Goal: Task Accomplishment & Management: Complete application form

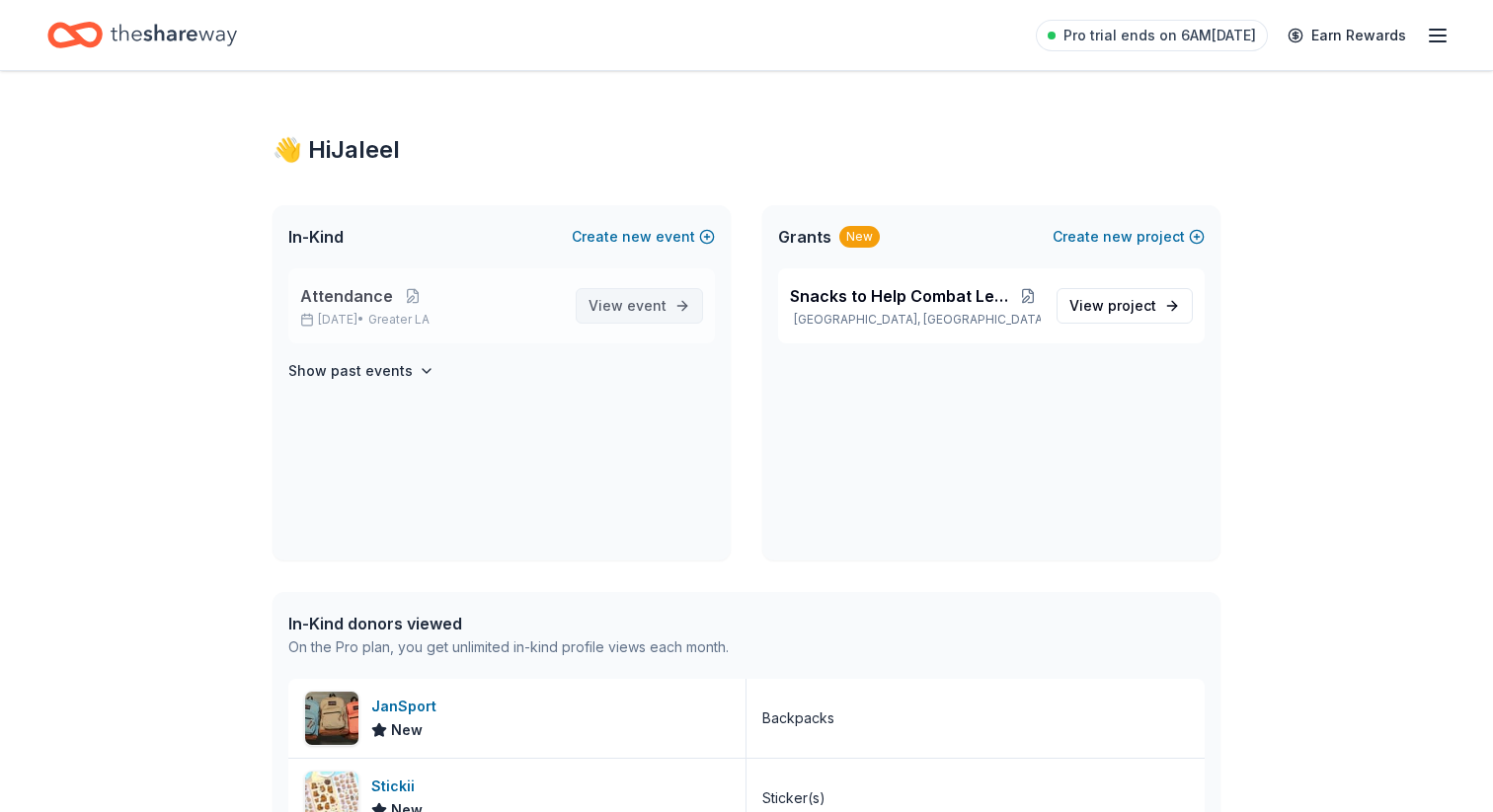
click at [605, 314] on span "View event" at bounding box center [628, 306] width 78 height 24
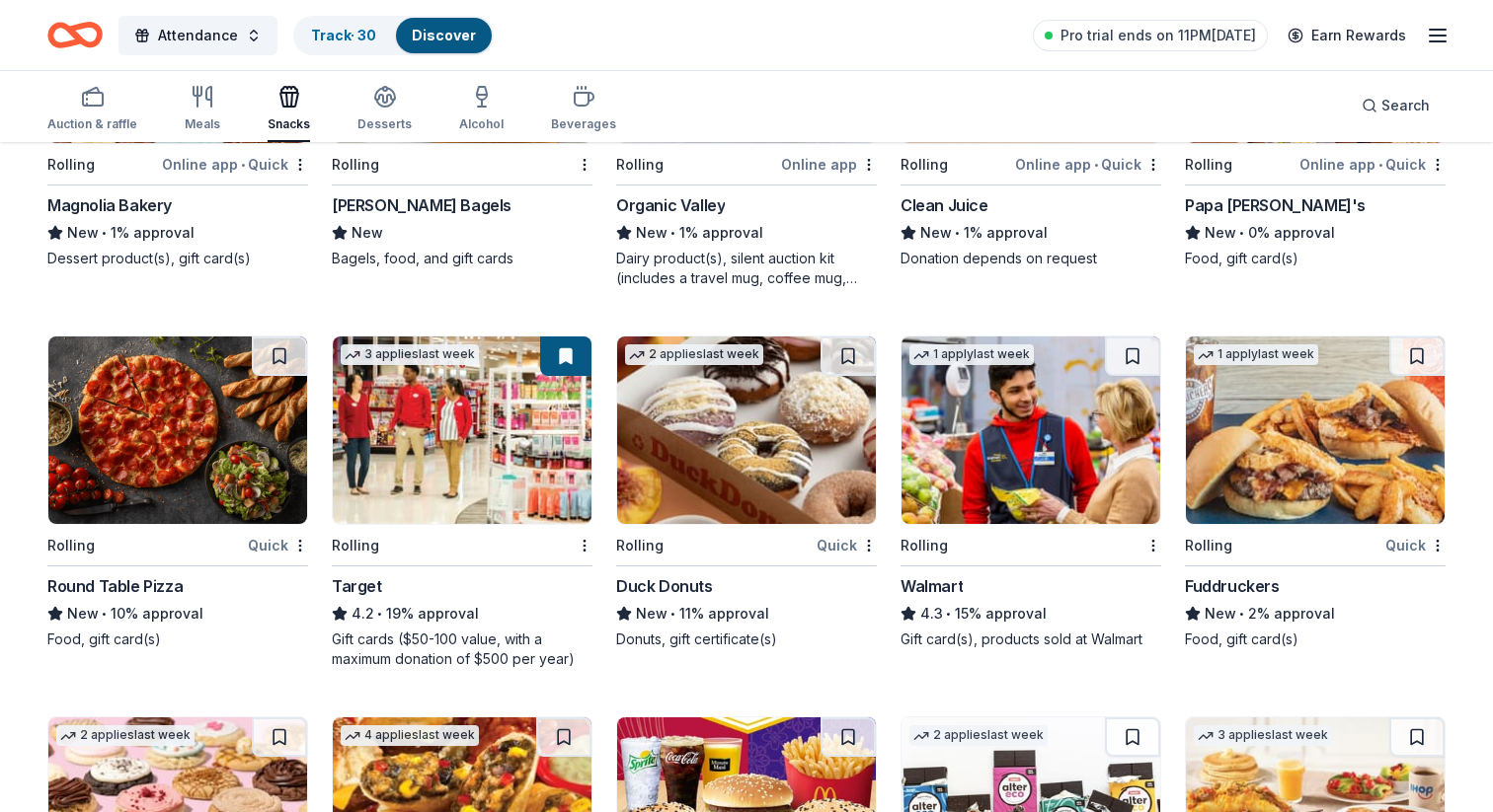
scroll to position [1488, 0]
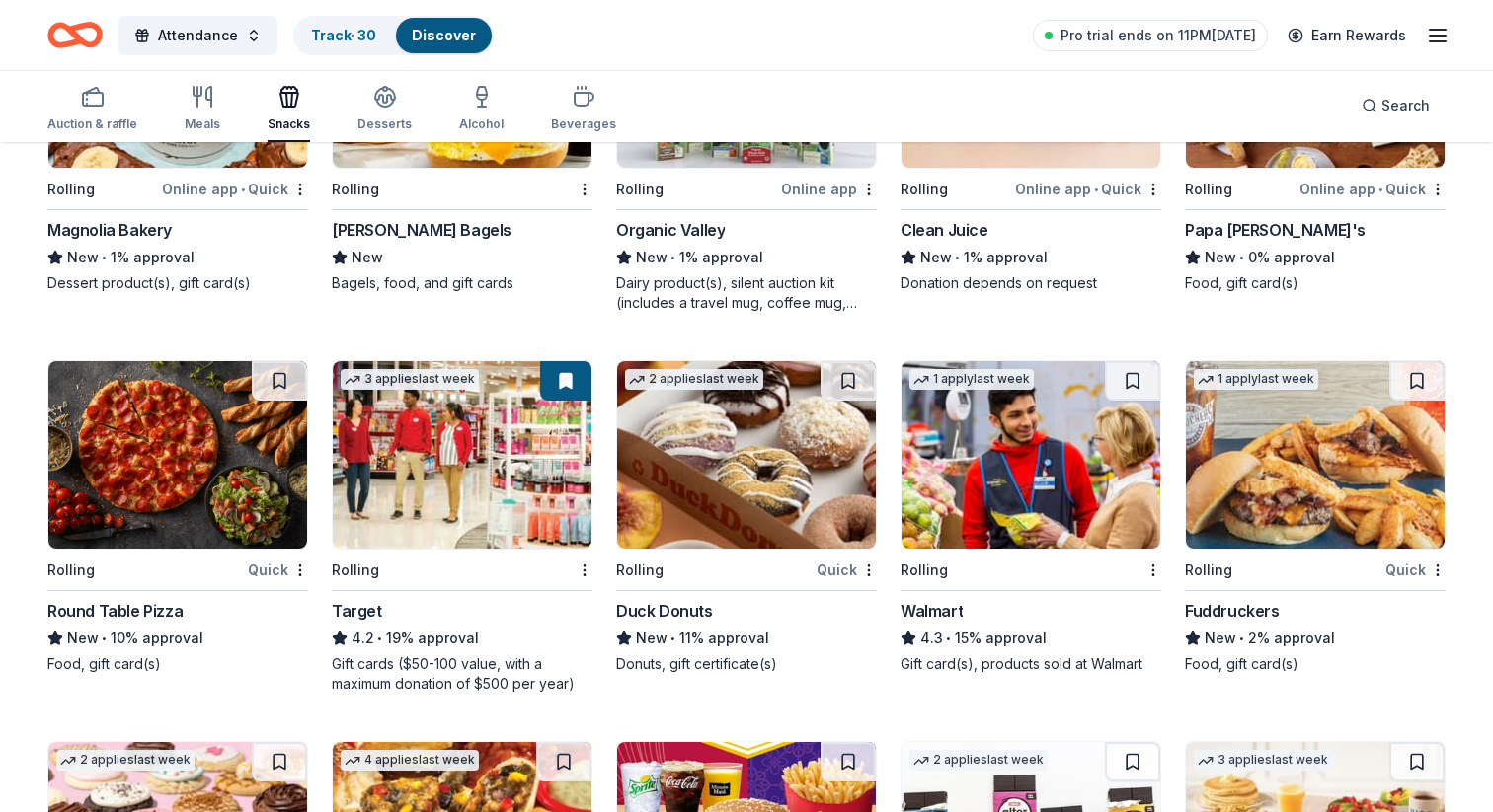
click at [747, 470] on img at bounding box center [746, 455] width 259 height 187
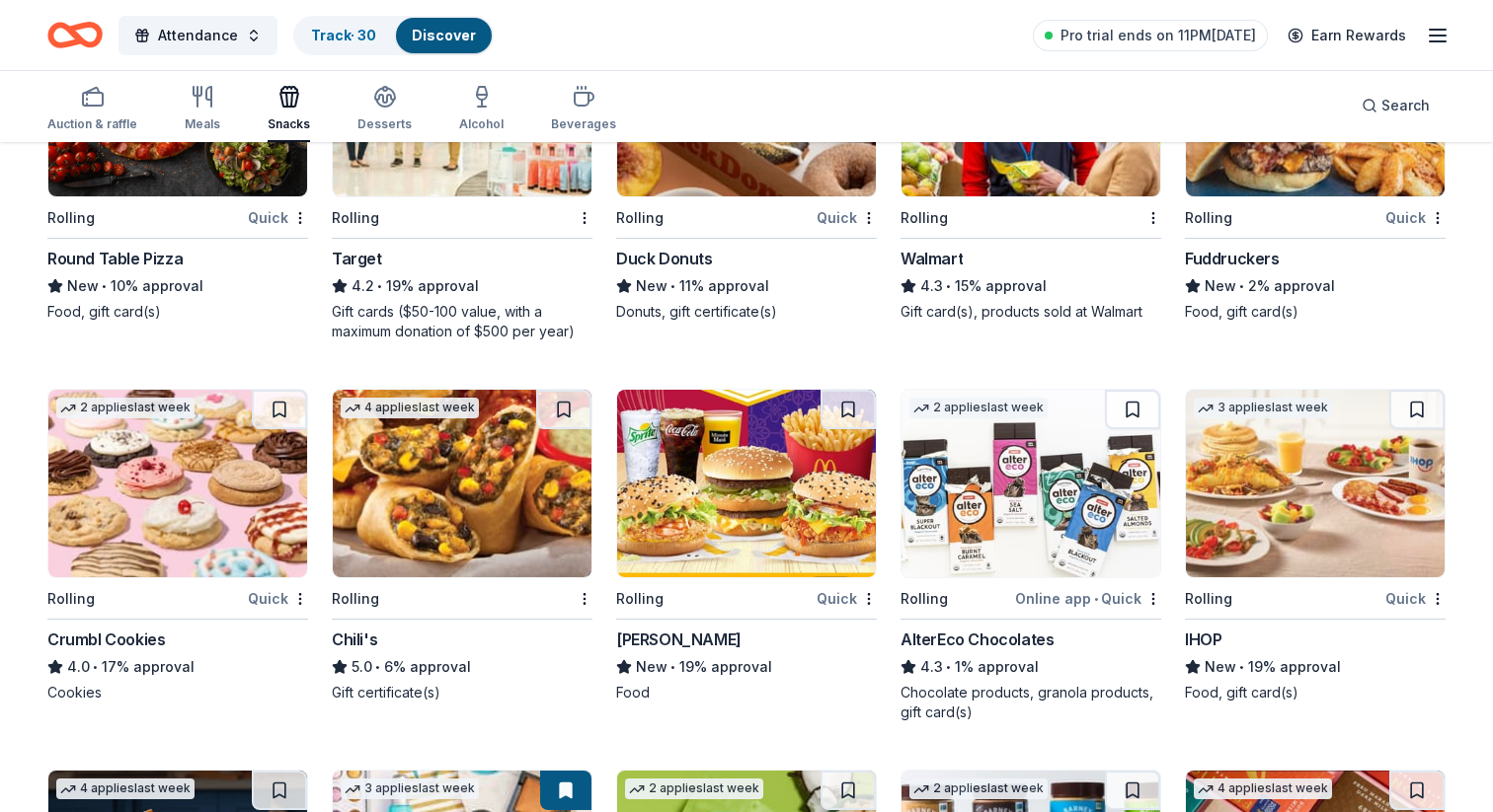
scroll to position [1849, 0]
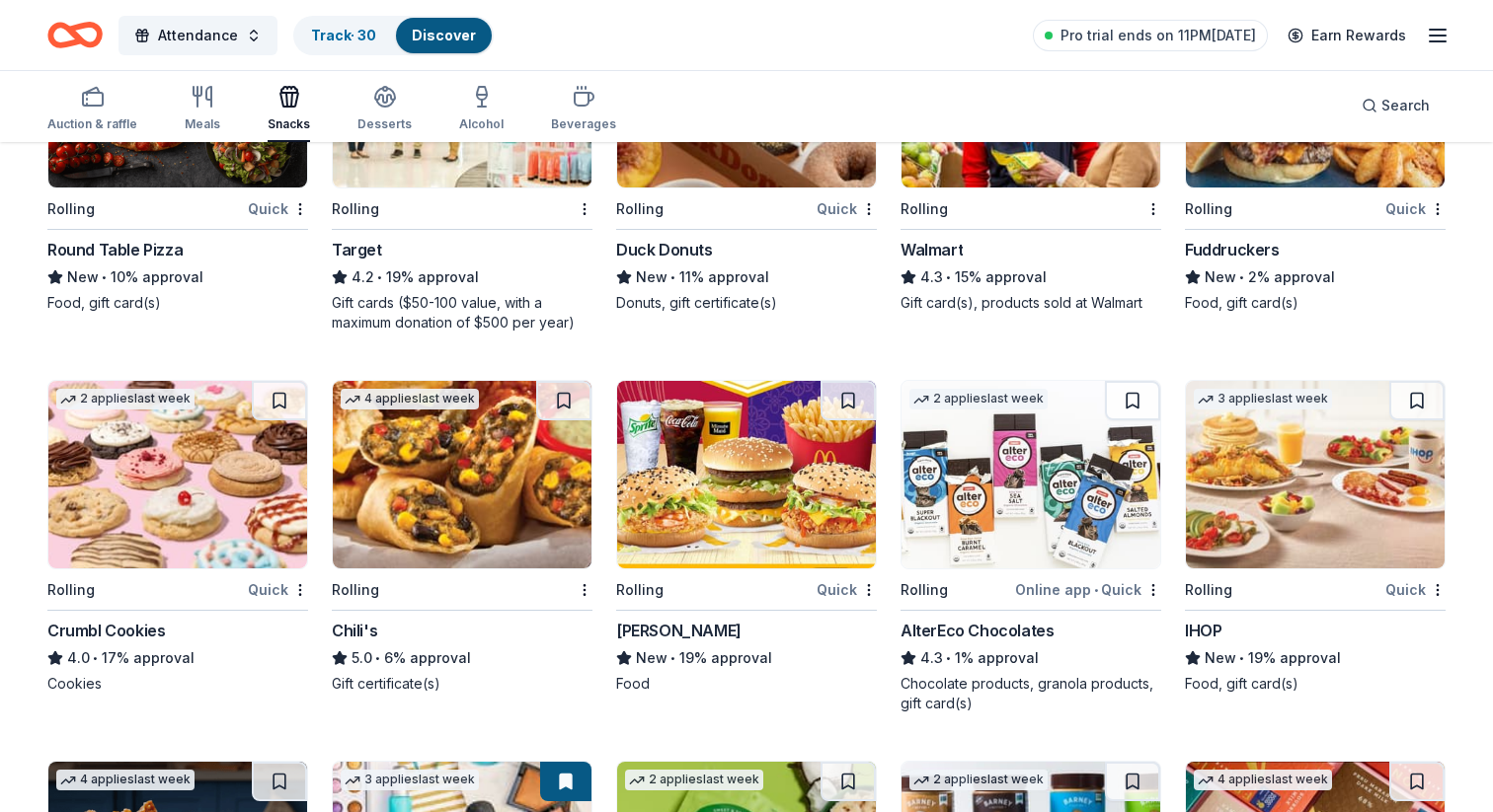
click at [736, 458] on img at bounding box center [746, 474] width 259 height 187
click at [855, 396] on button at bounding box center [847, 401] width 55 height 40
click at [576, 398] on button at bounding box center [563, 401] width 55 height 40
click at [280, 402] on button at bounding box center [279, 401] width 55 height 40
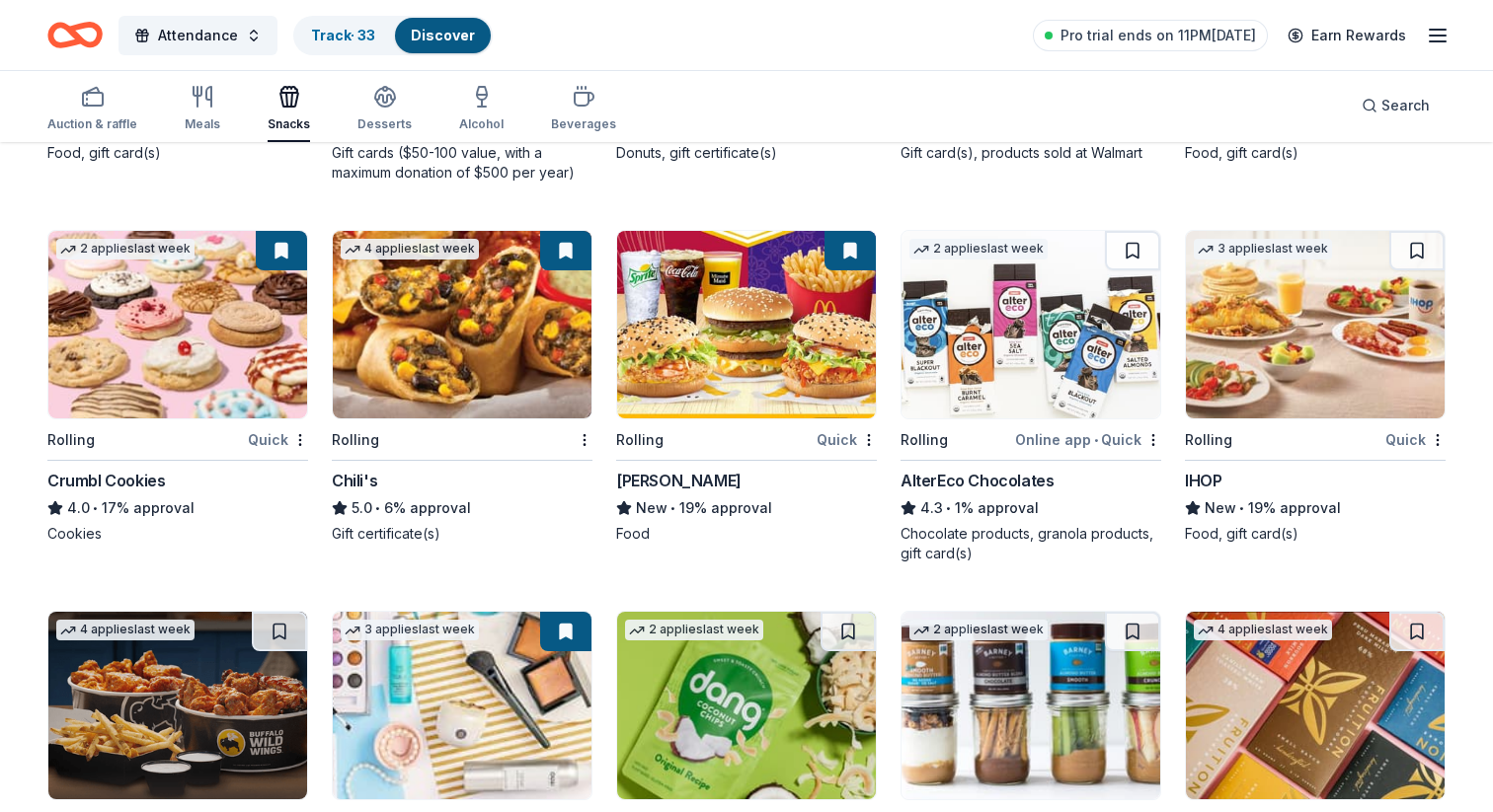
scroll to position [2040, 0]
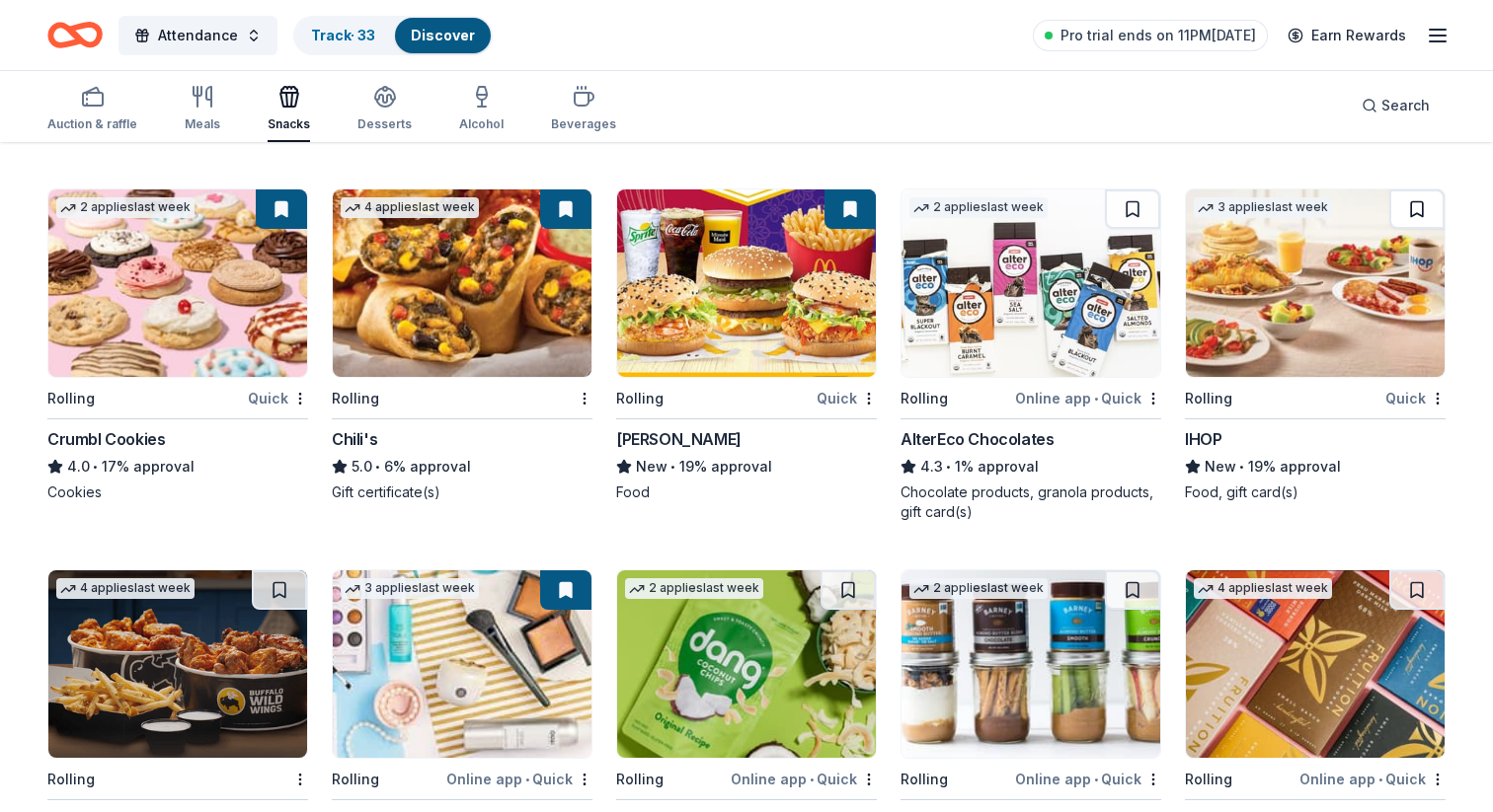
click at [1411, 211] on button at bounding box center [1416, 209] width 55 height 40
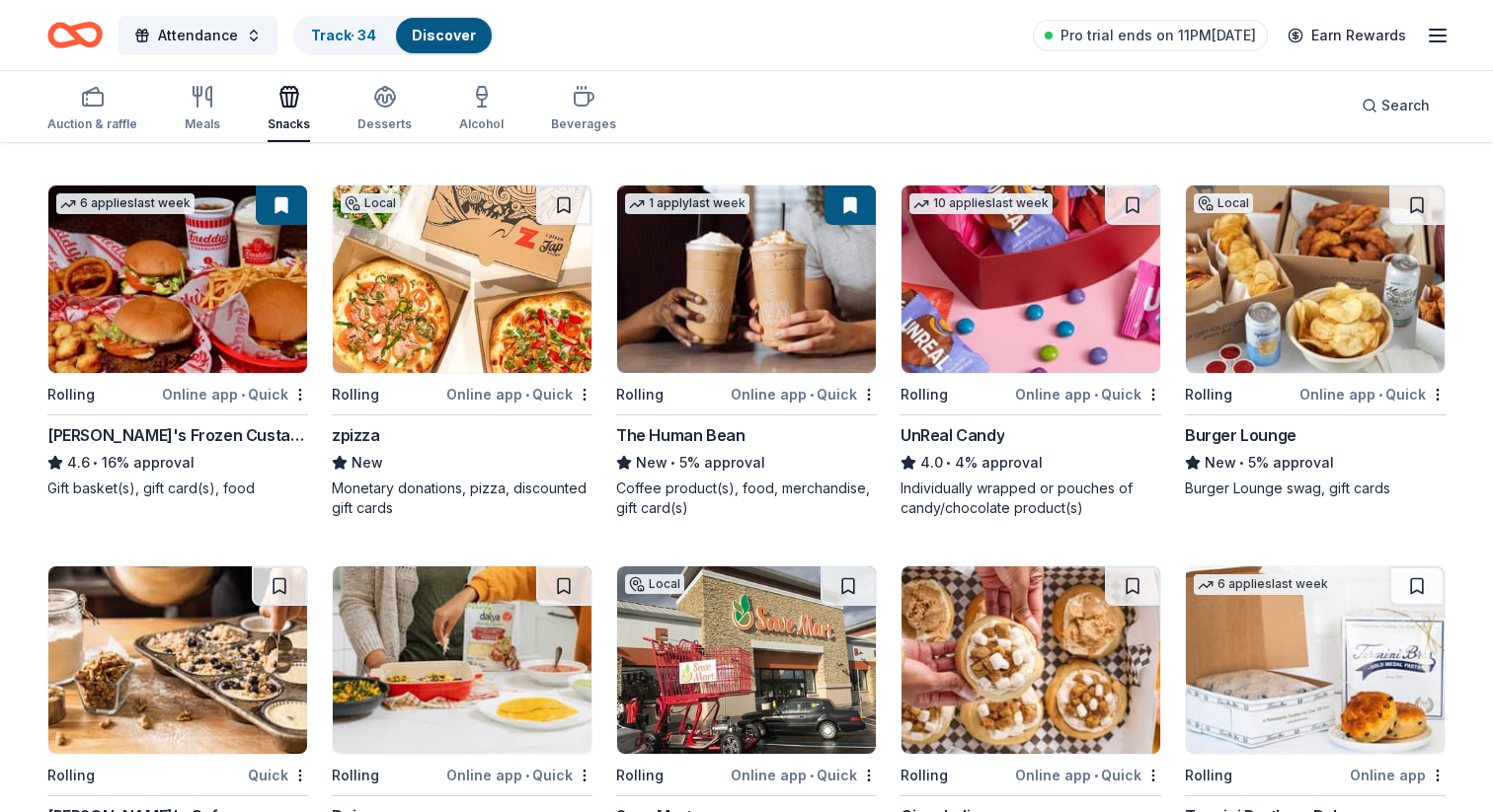
scroll to position [0, 0]
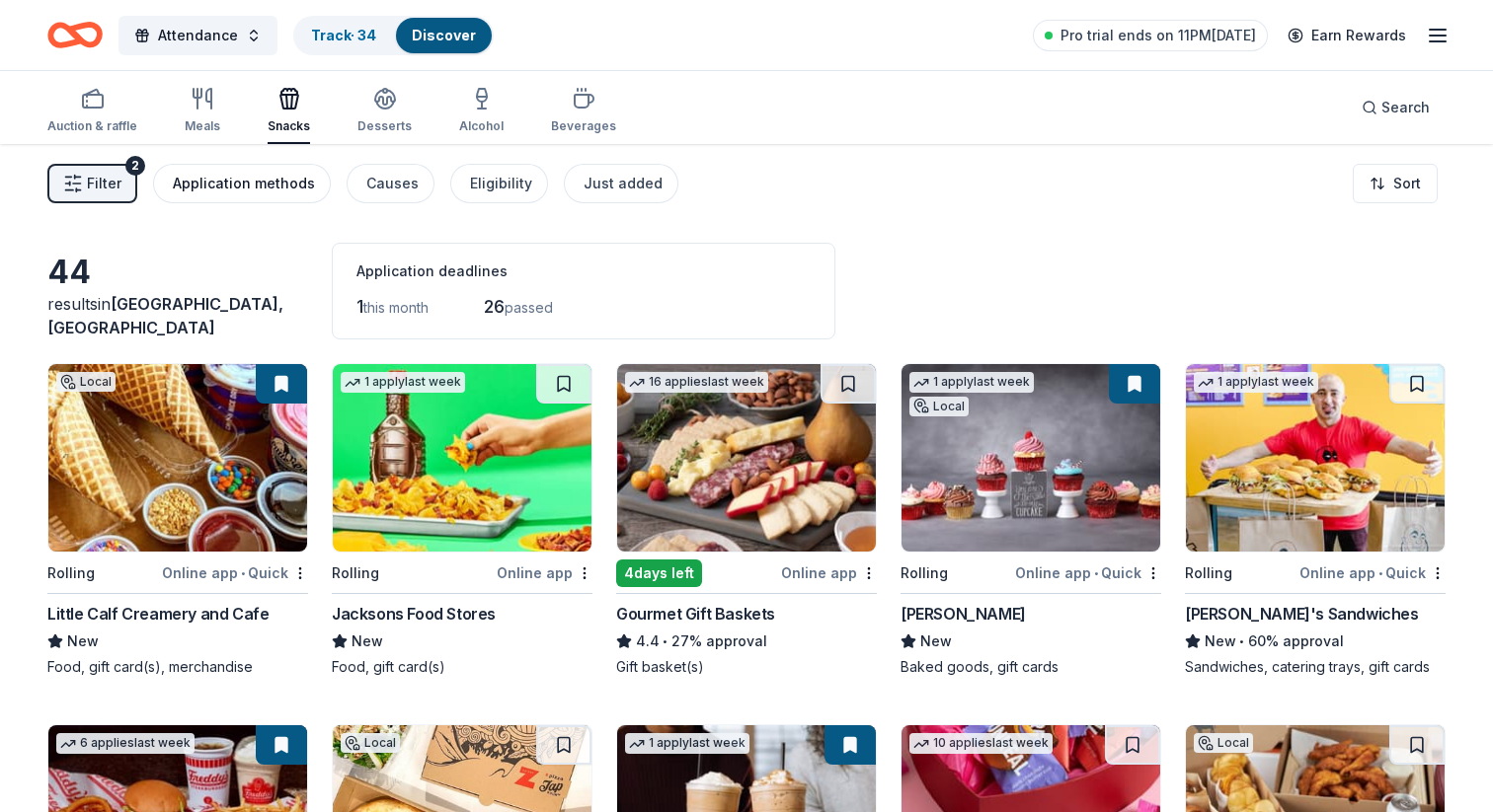
click at [280, 185] on div "Application methods" at bounding box center [243, 183] width 143 height 24
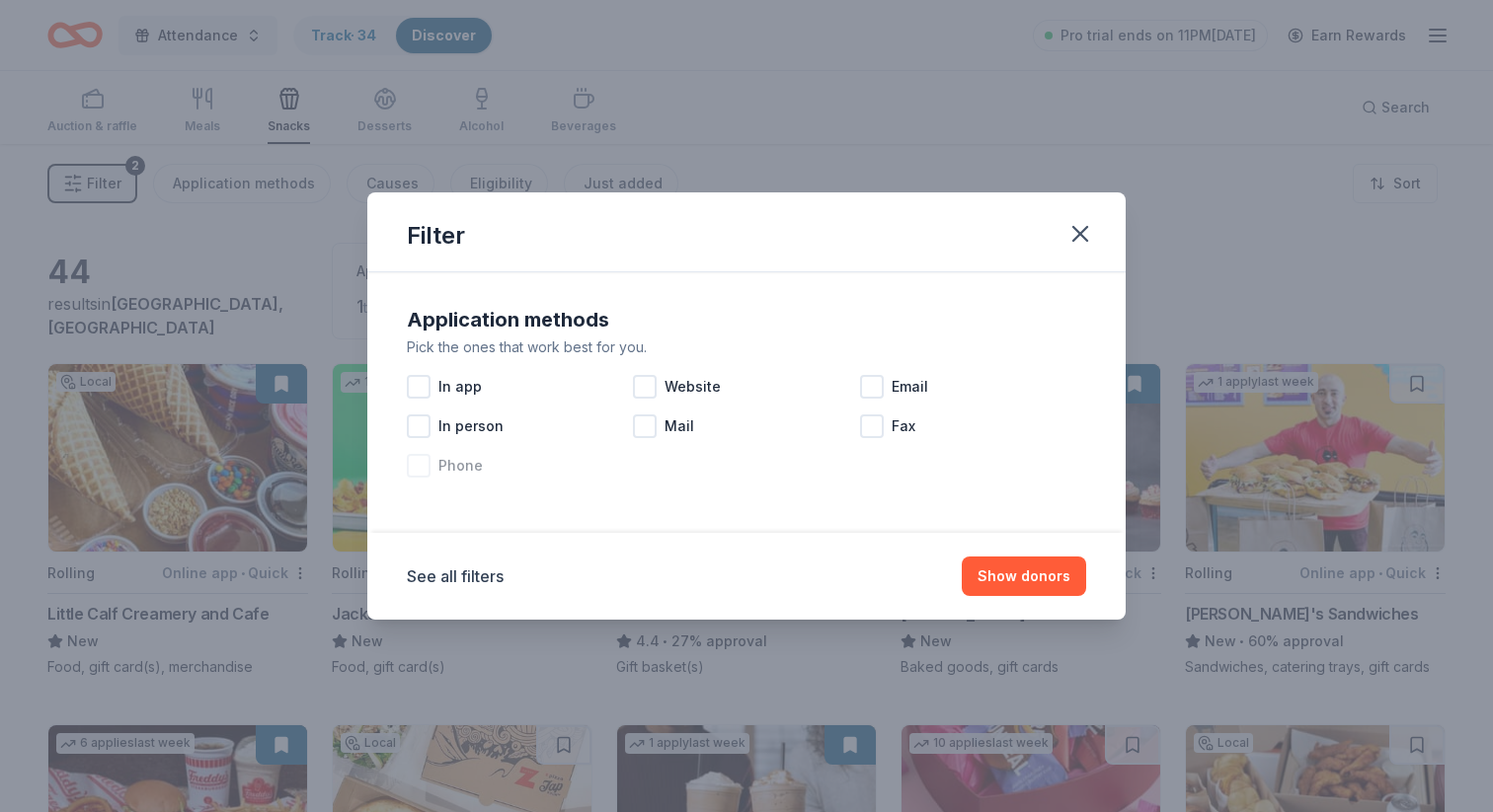
click at [415, 470] on div at bounding box center [419, 466] width 24 height 24
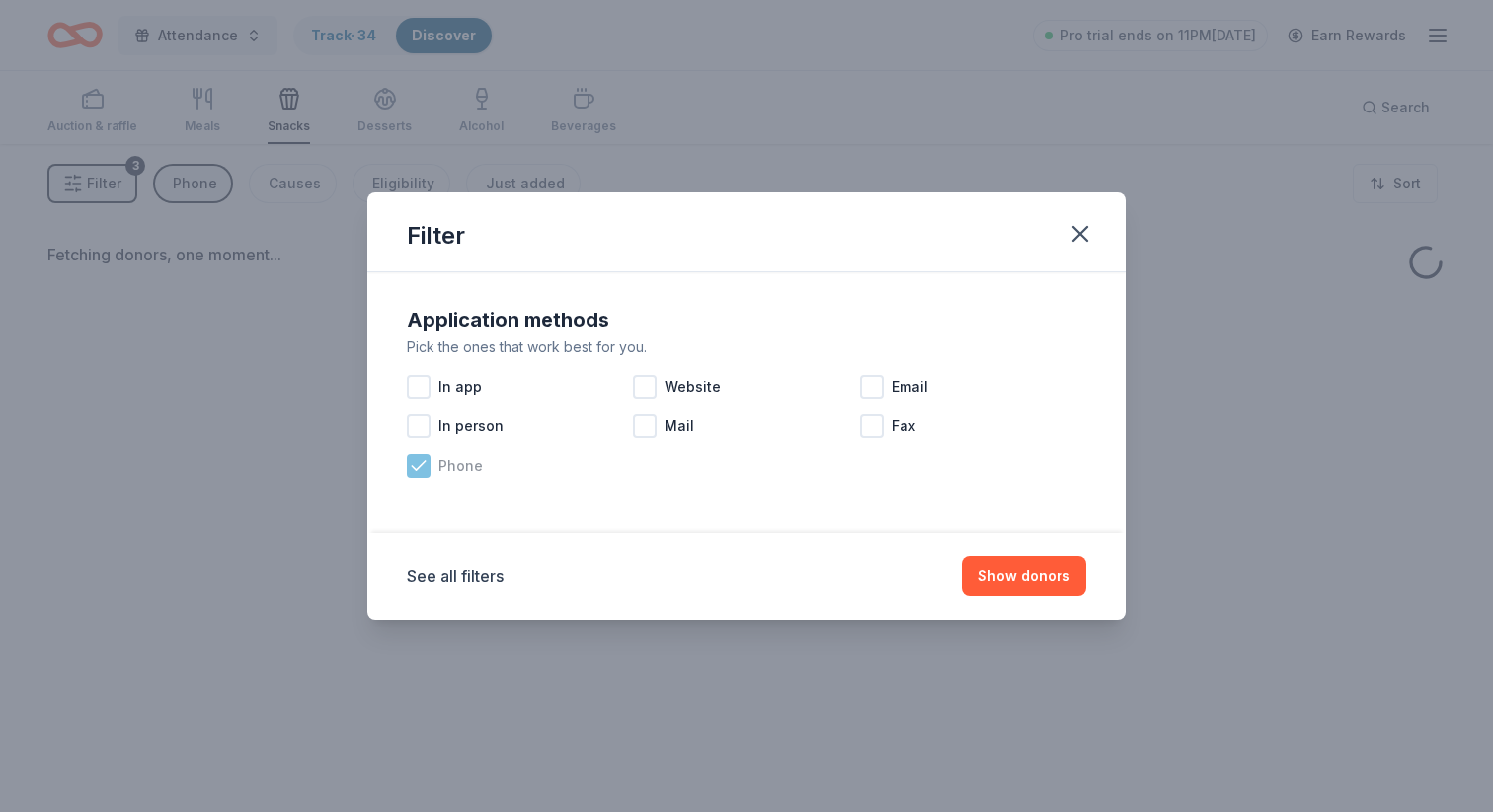
click at [415, 470] on icon at bounding box center [419, 466] width 20 height 20
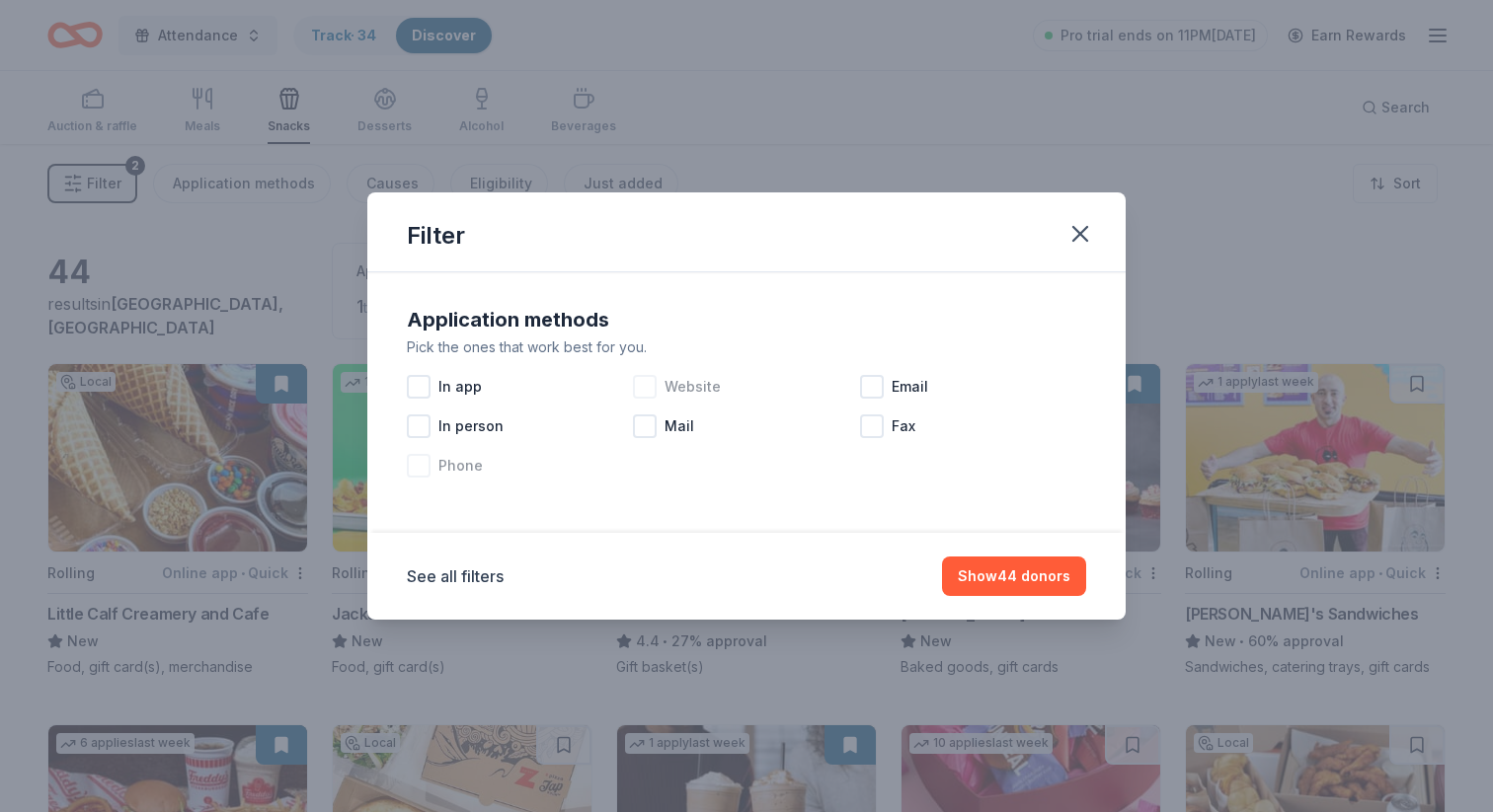
click at [657, 379] on div "Website" at bounding box center [746, 388] width 226 height 40
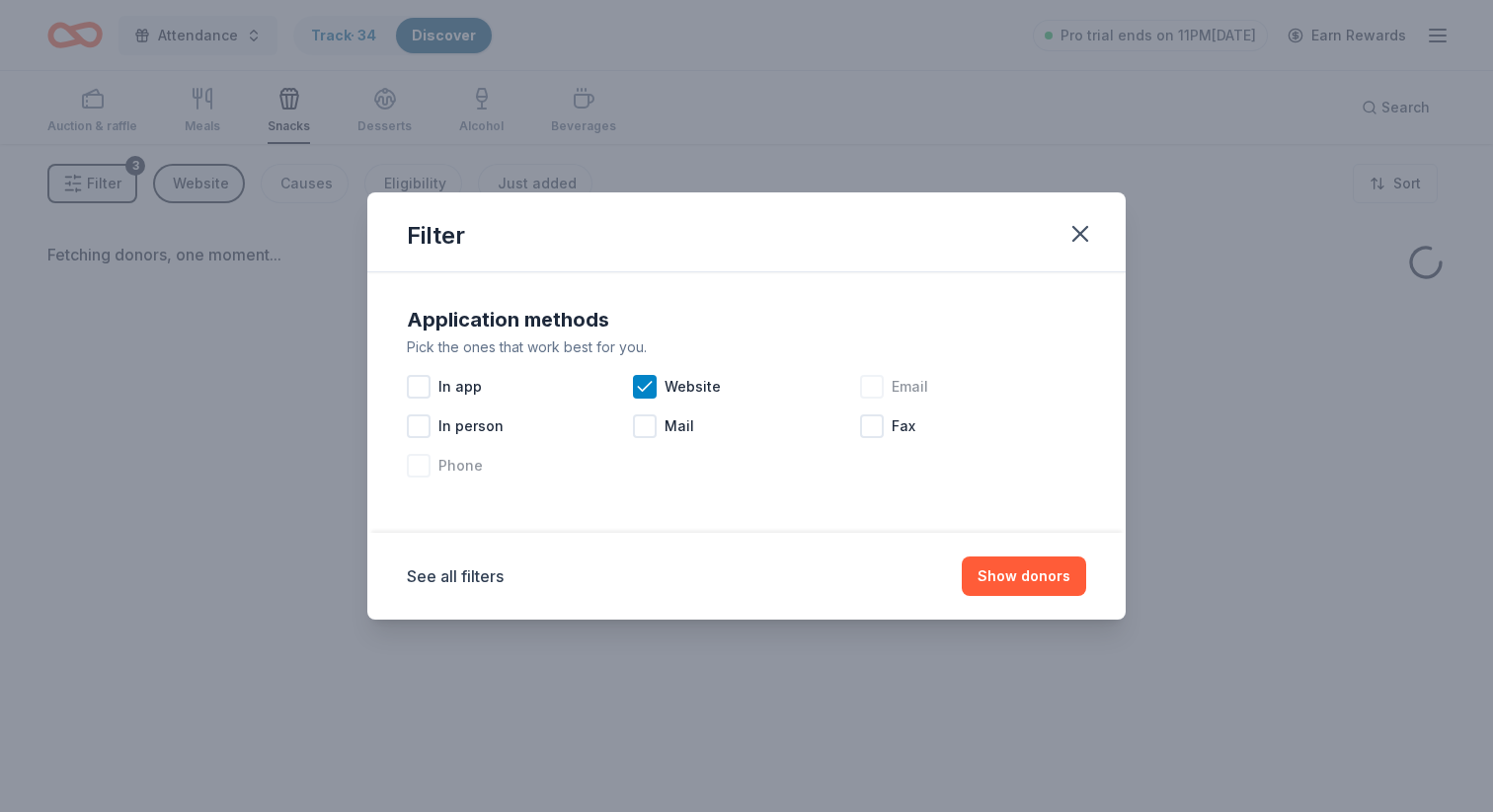
click at [876, 396] on div at bounding box center [872, 388] width 24 height 24
click at [1032, 582] on button "Show donors" at bounding box center [1024, 577] width 125 height 40
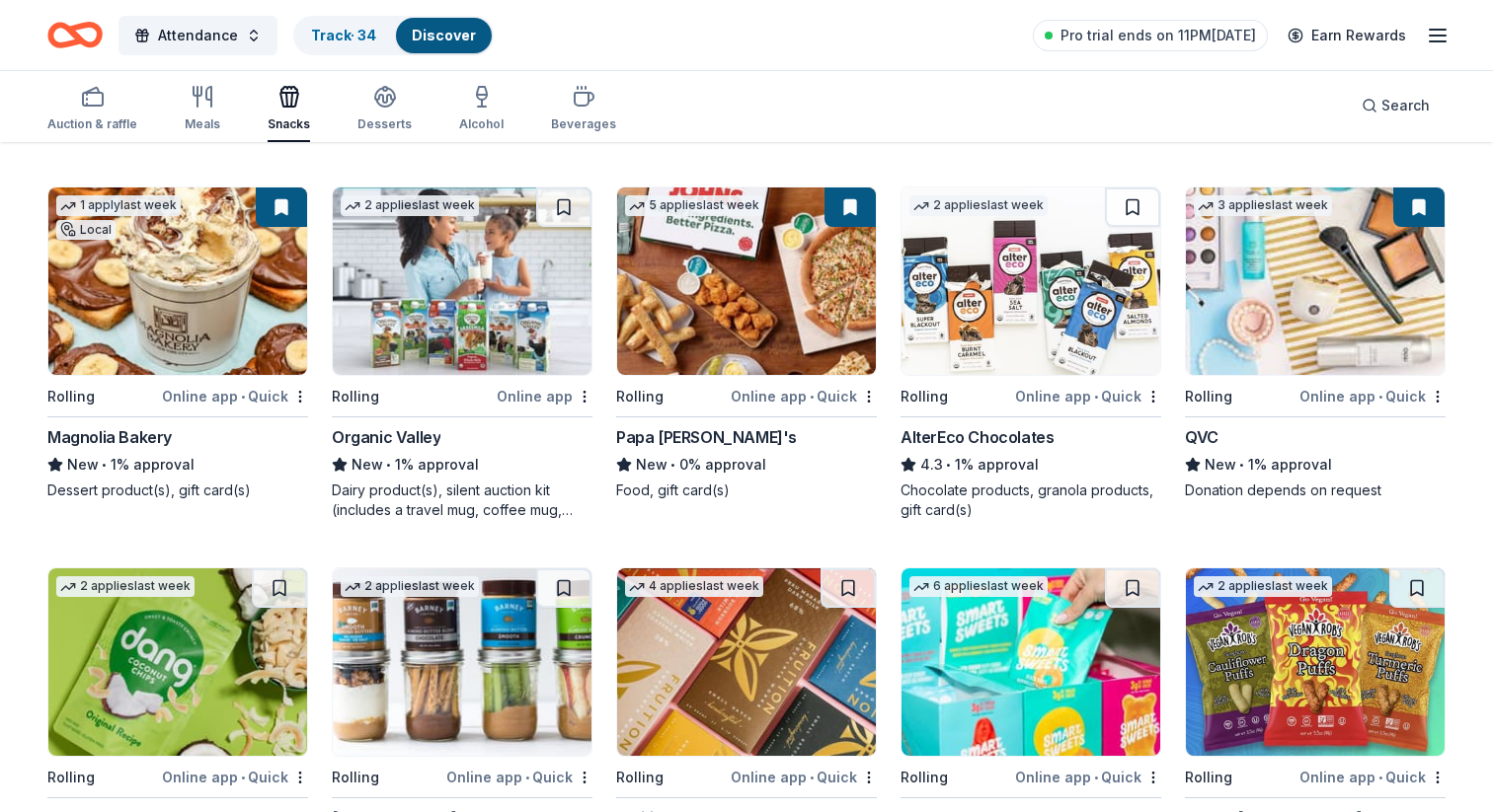
scroll to position [1210, 0]
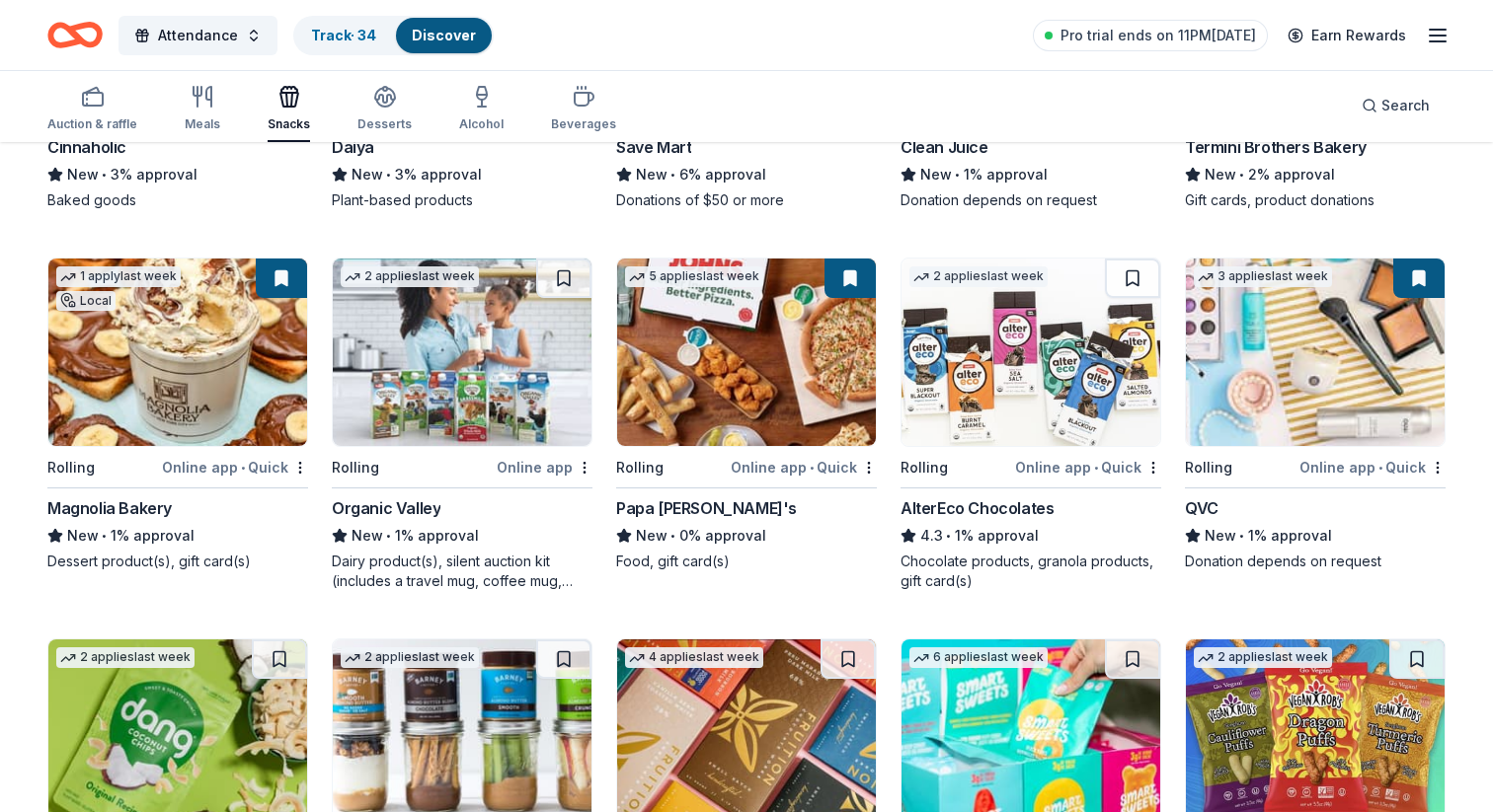
click at [1418, 279] on button at bounding box center [1419, 279] width 52 height 40
click at [1323, 381] on img at bounding box center [1316, 353] width 259 height 187
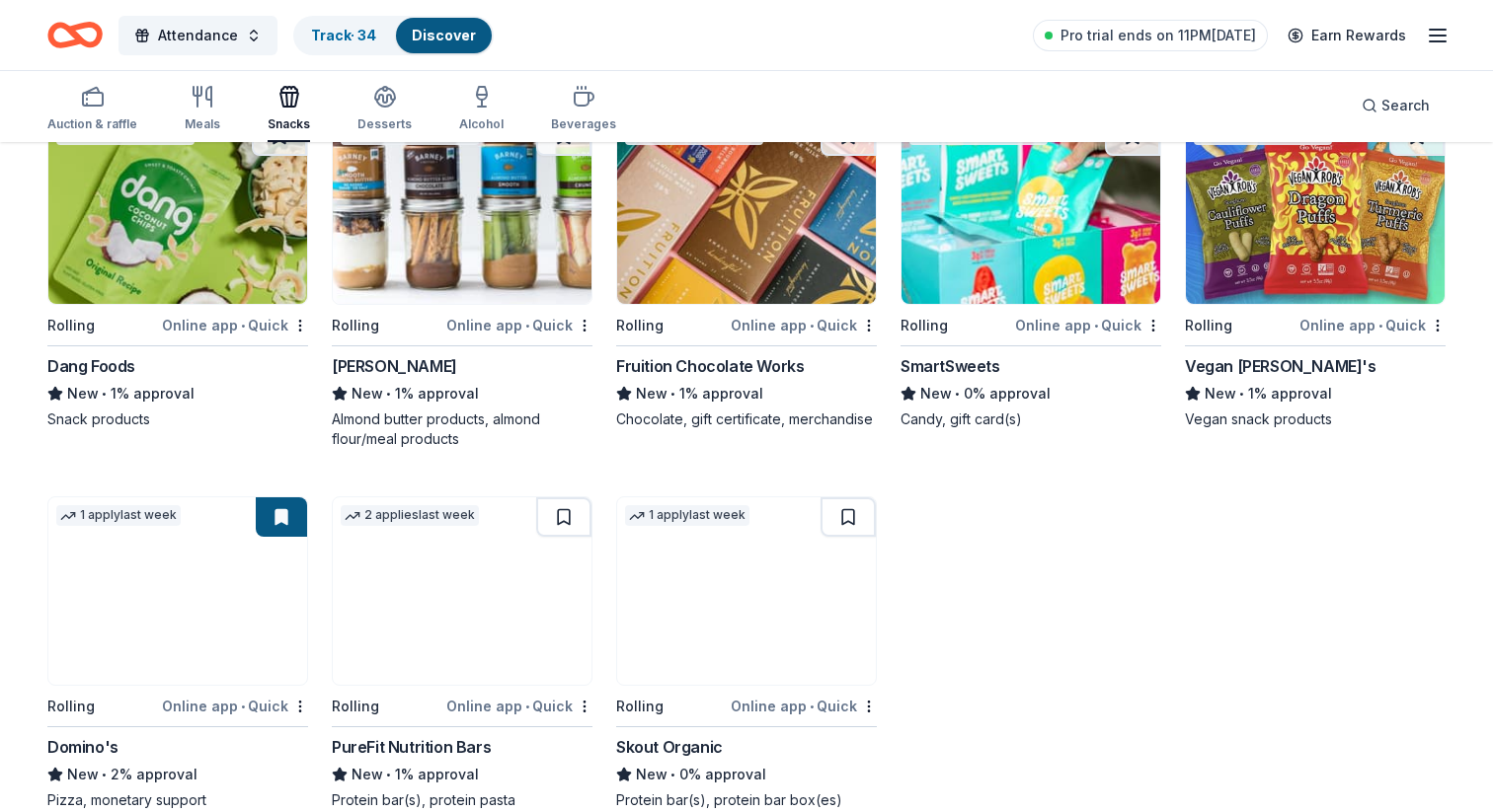
scroll to position [1770, 0]
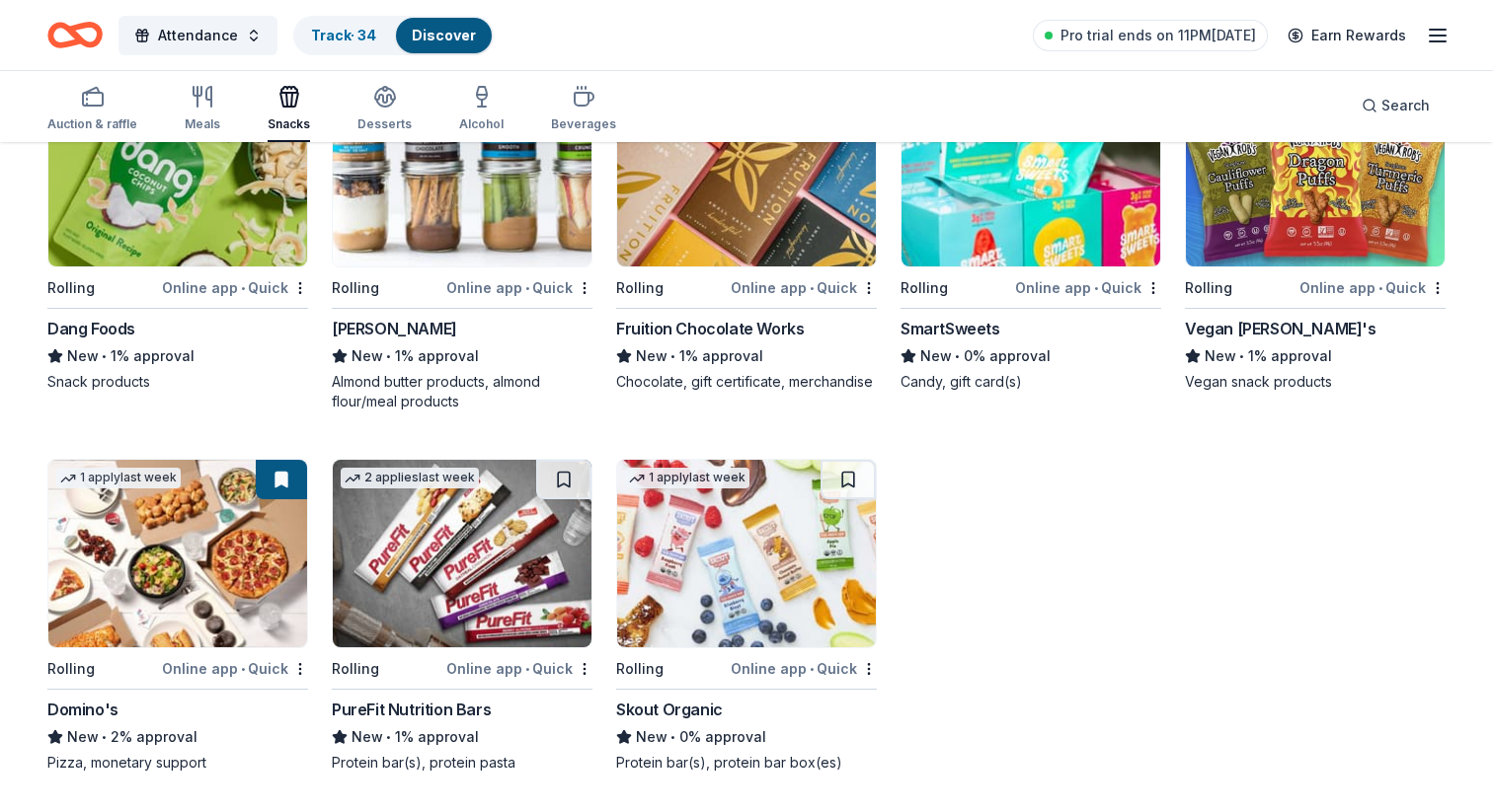
click at [140, 550] on img at bounding box center [178, 554] width 259 height 187
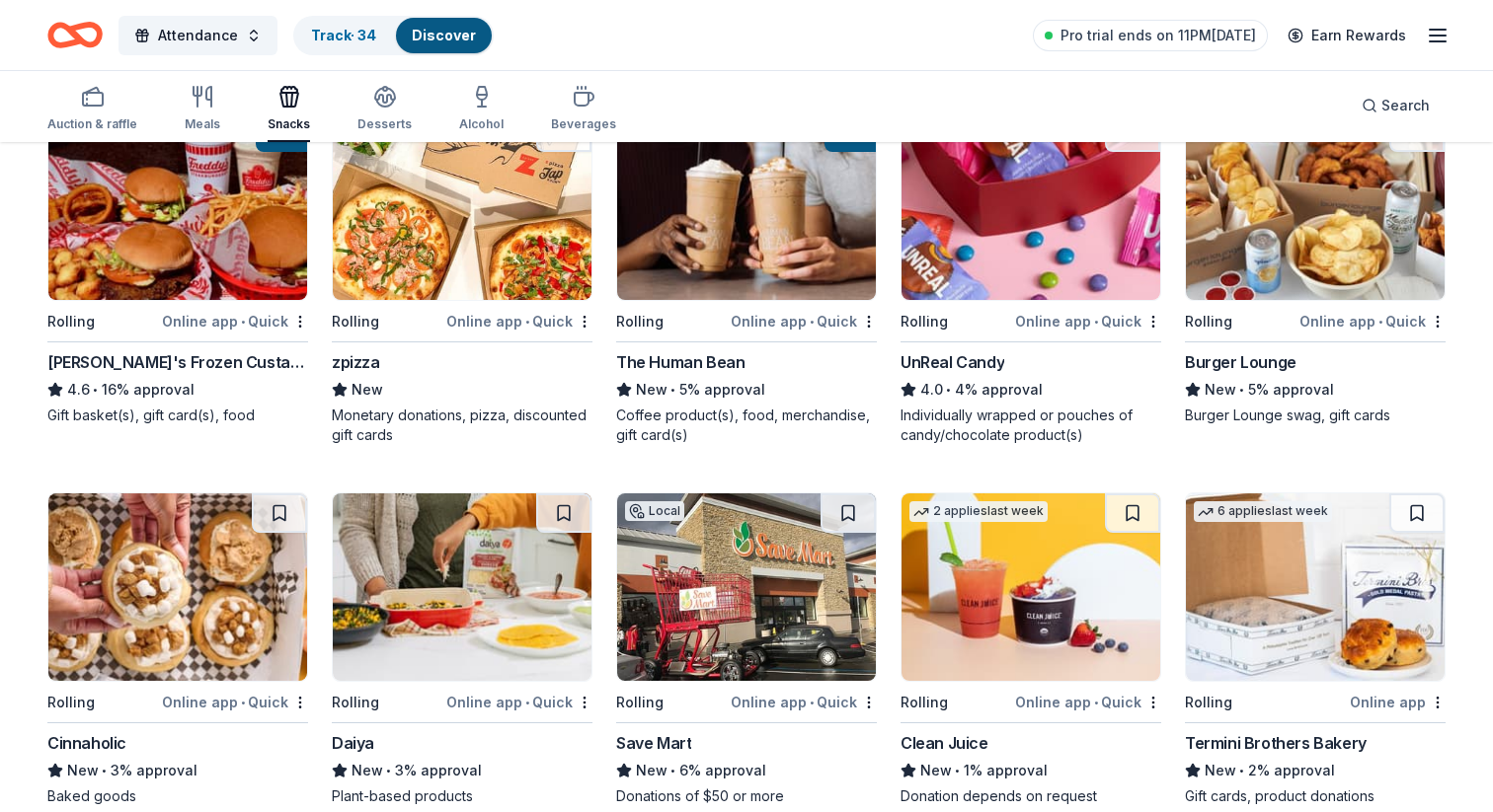
scroll to position [614, 0]
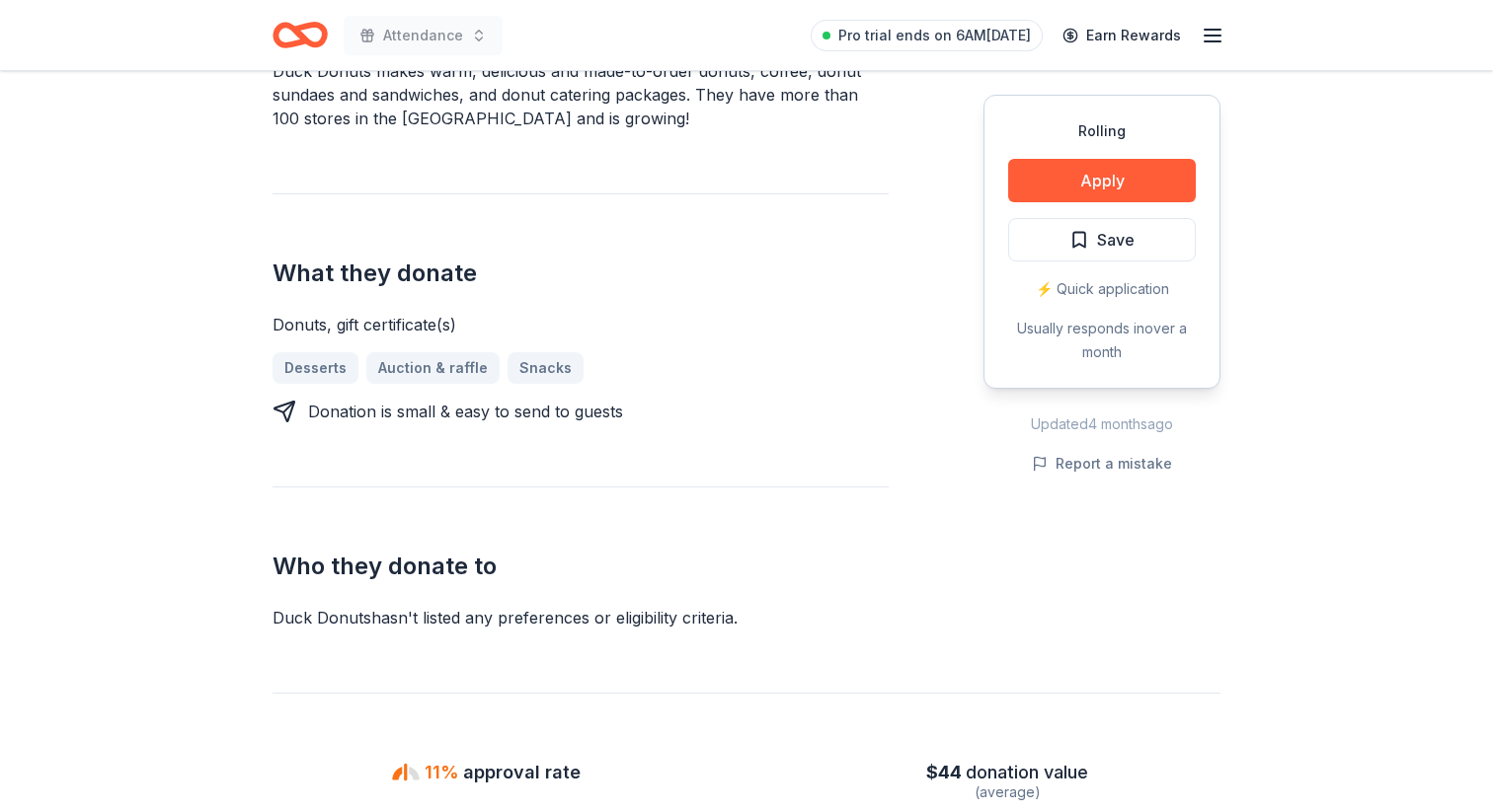
scroll to position [590, 0]
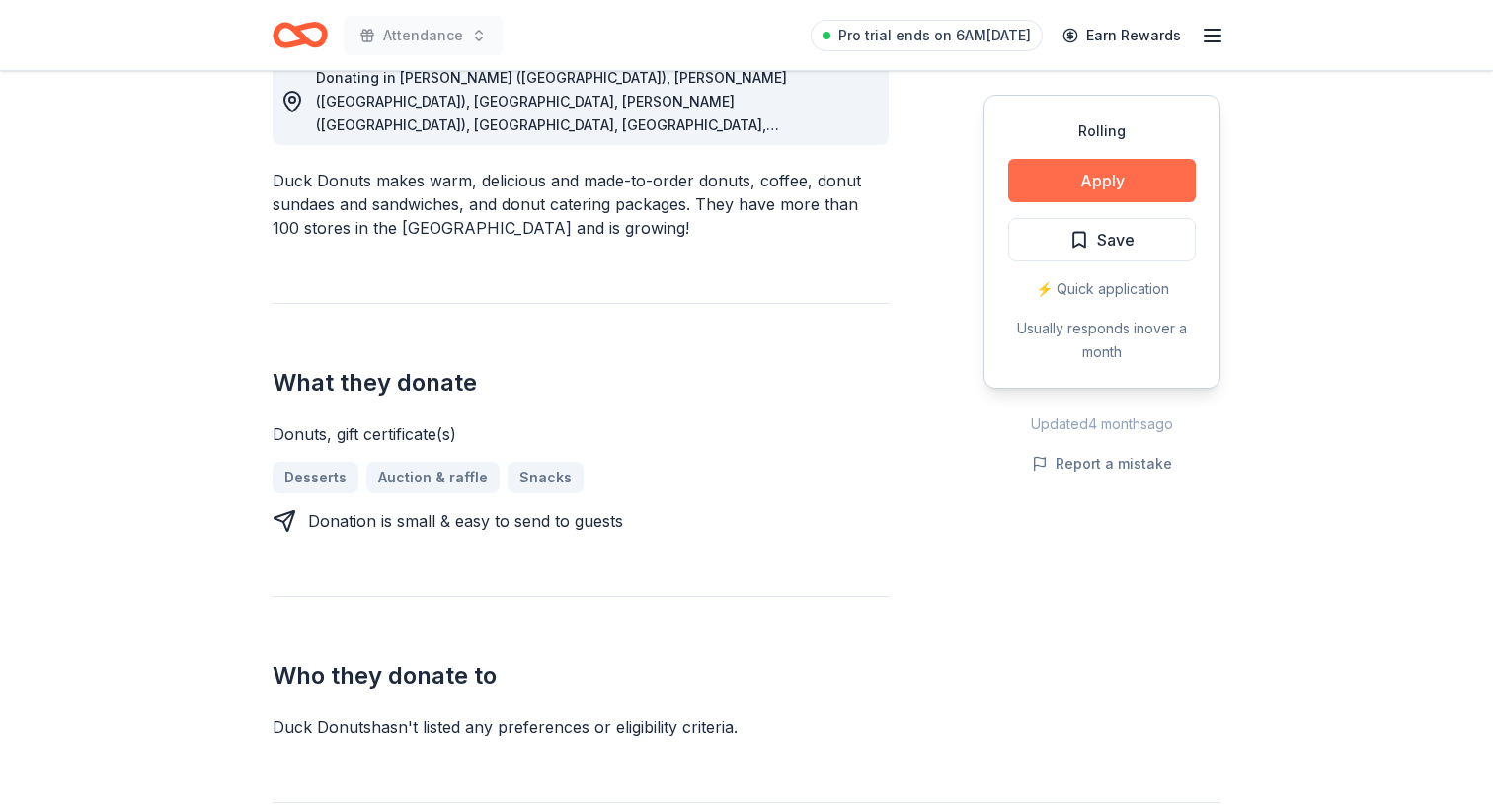
click at [1122, 177] on button "Apply" at bounding box center [1102, 181] width 187 height 44
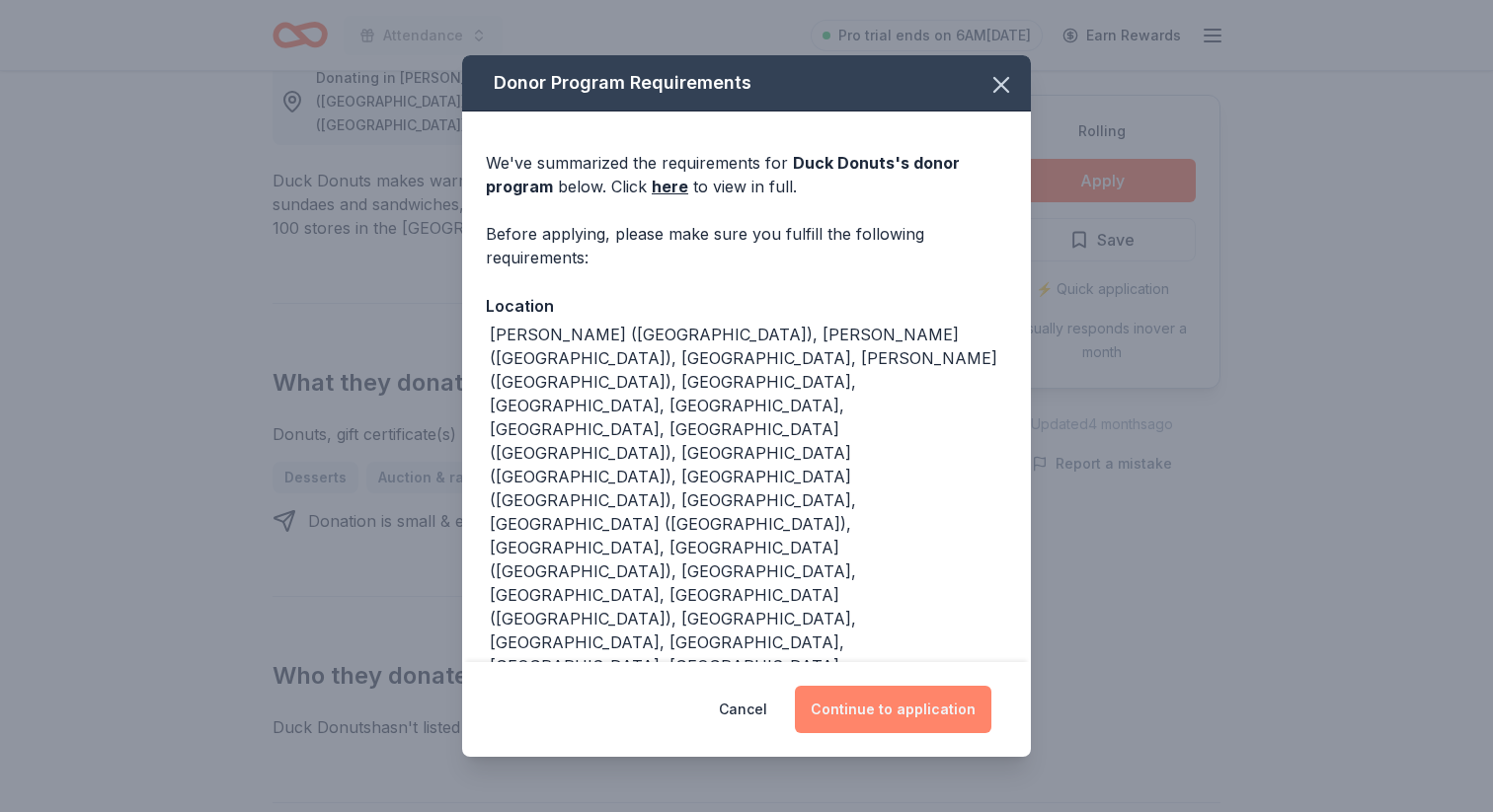
click at [879, 686] on button "Continue to application" at bounding box center [893, 710] width 196 height 48
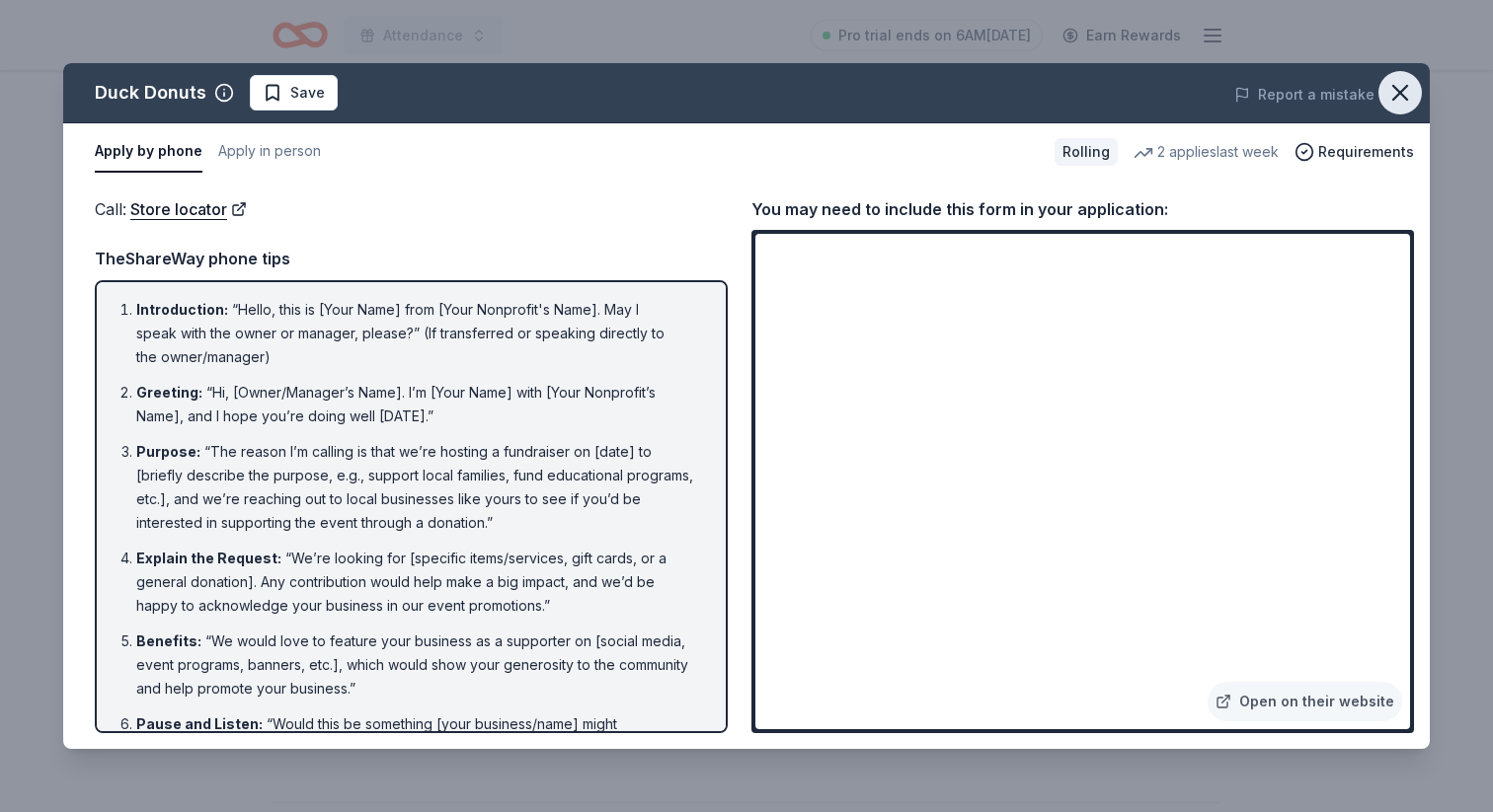
click at [1404, 84] on icon "button" at bounding box center [1400, 93] width 28 height 28
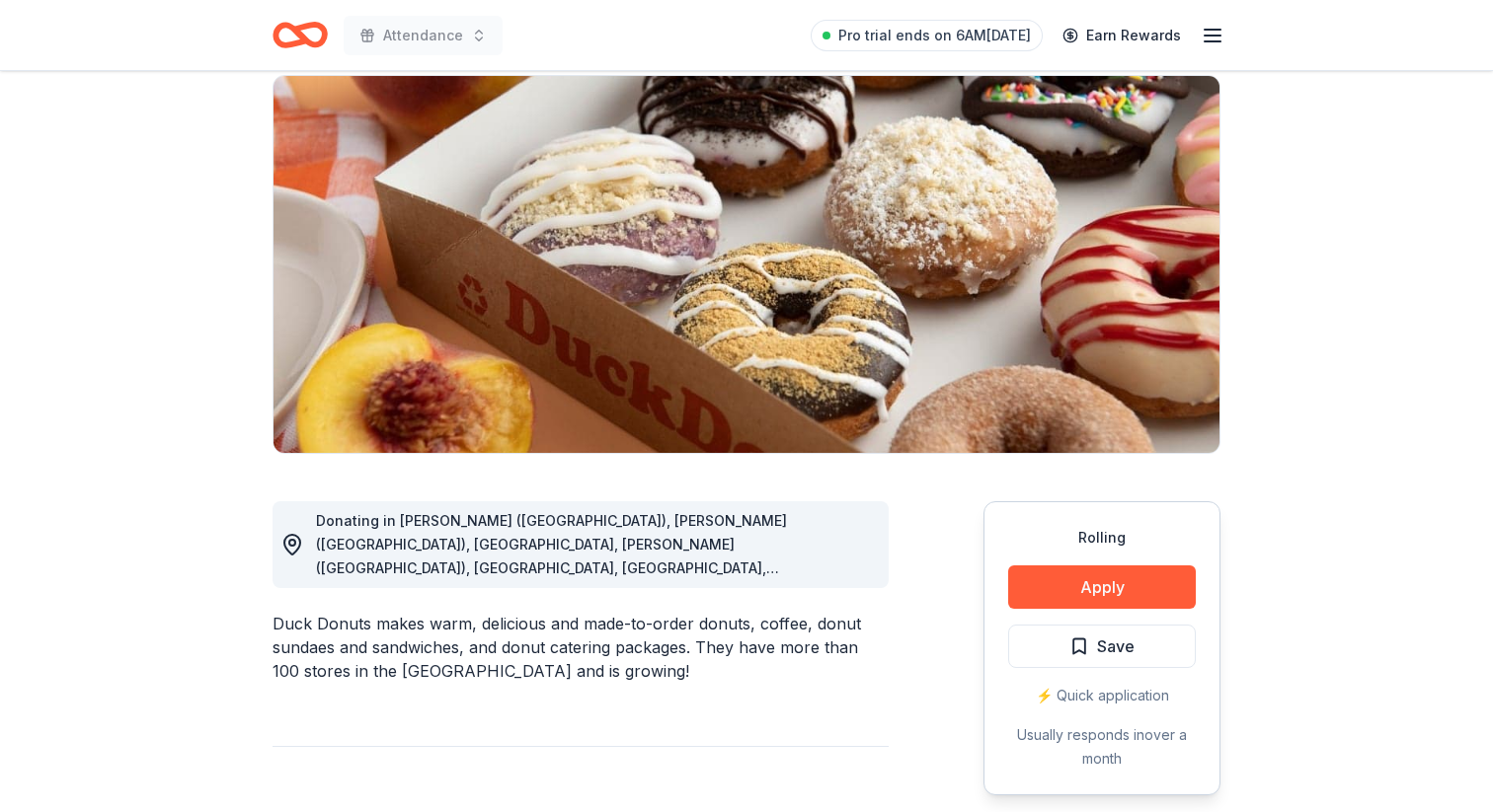
scroll to position [0, 0]
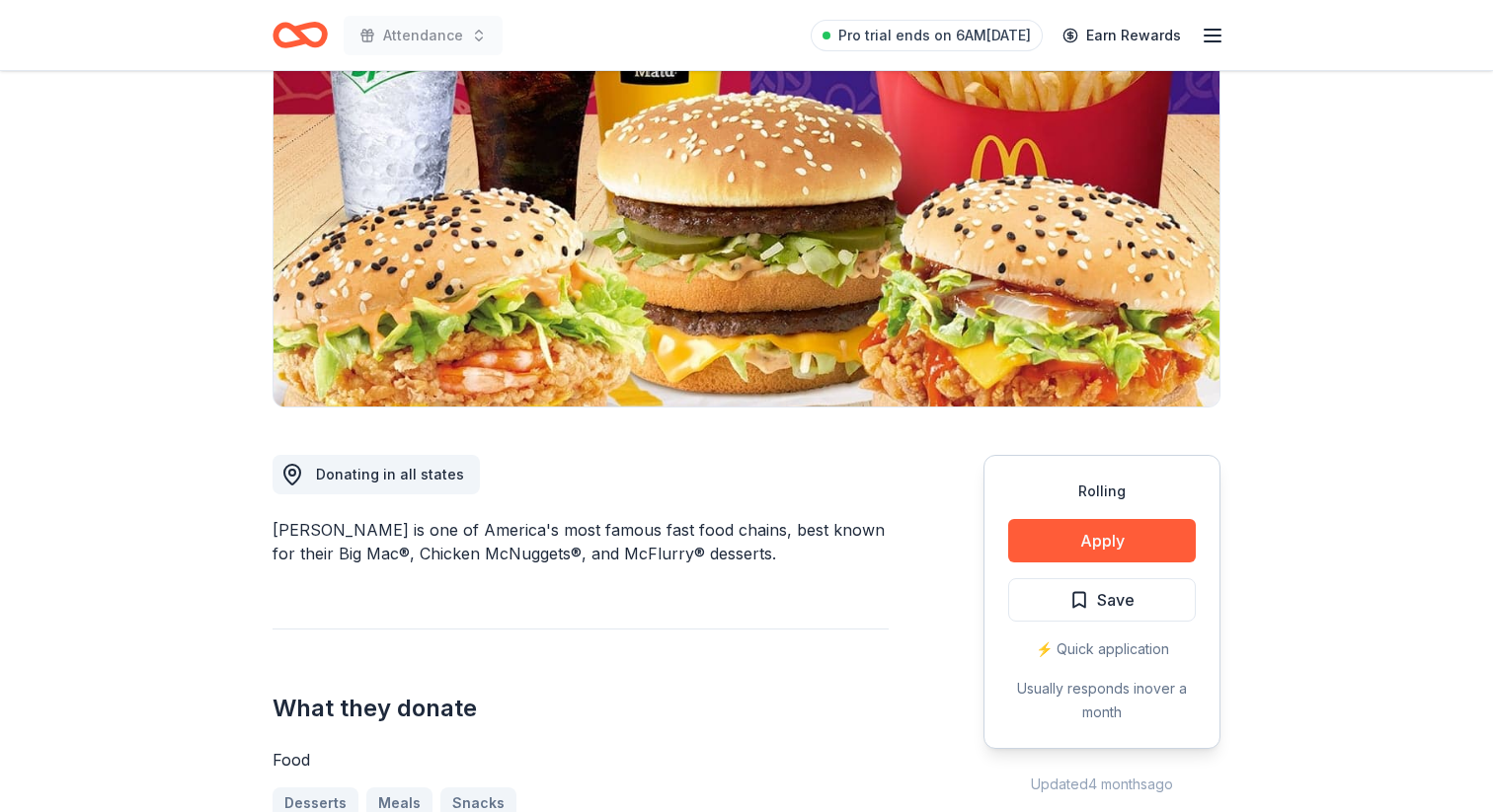
scroll to position [311, 0]
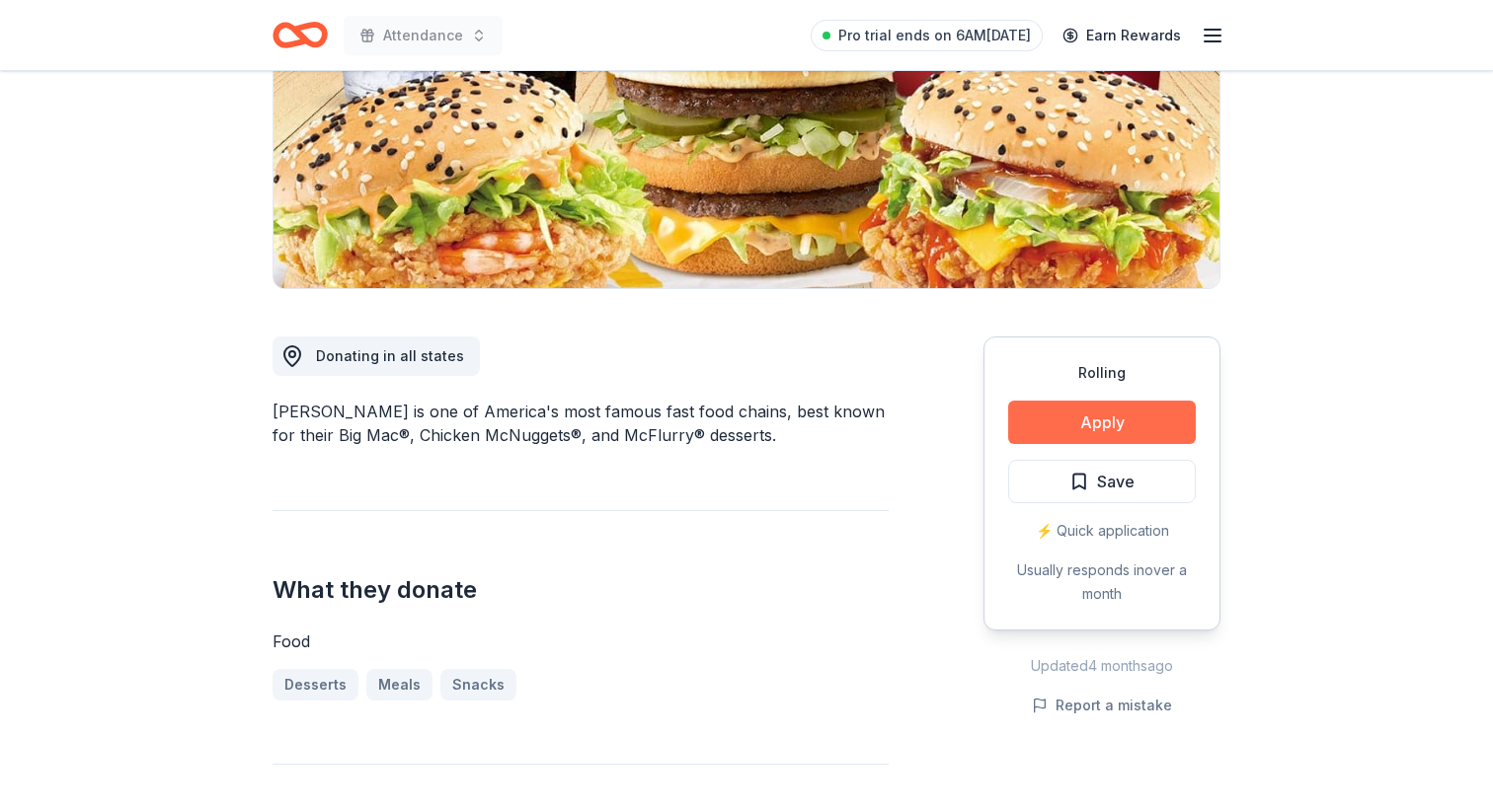
click at [1082, 433] on button "Apply" at bounding box center [1102, 422] width 187 height 44
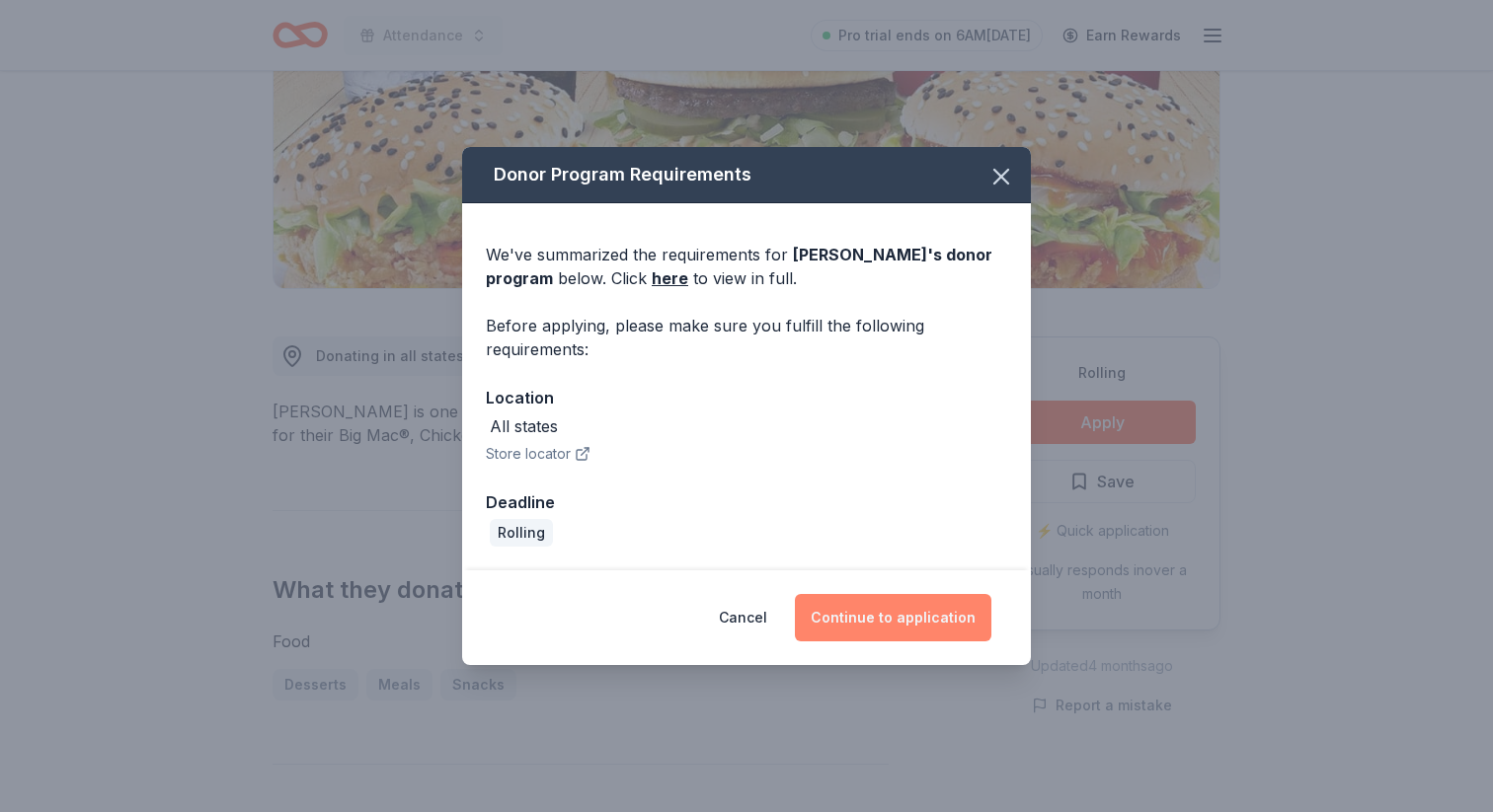
click at [856, 618] on button "Continue to application" at bounding box center [893, 618] width 196 height 48
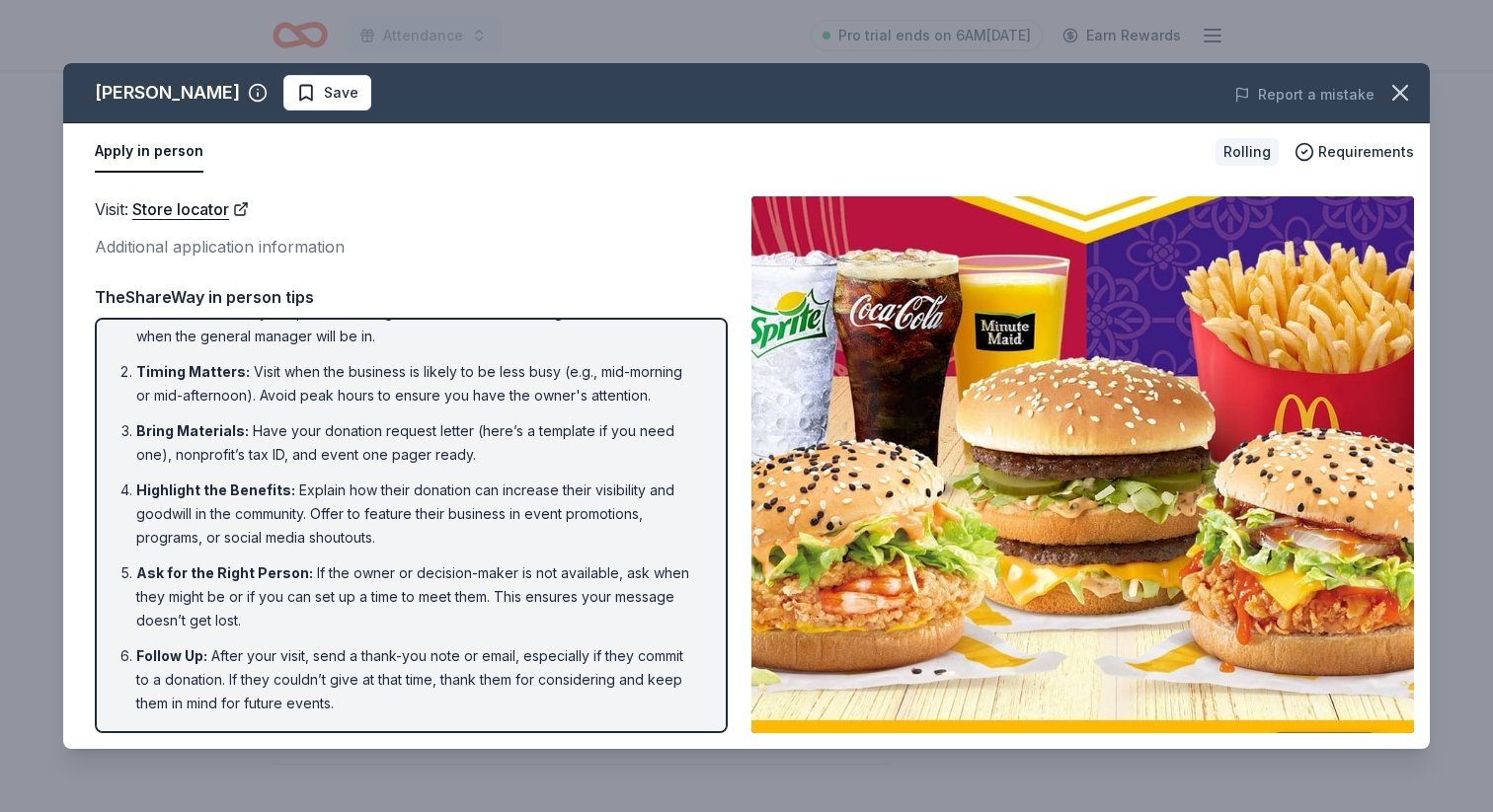
scroll to position [0, 0]
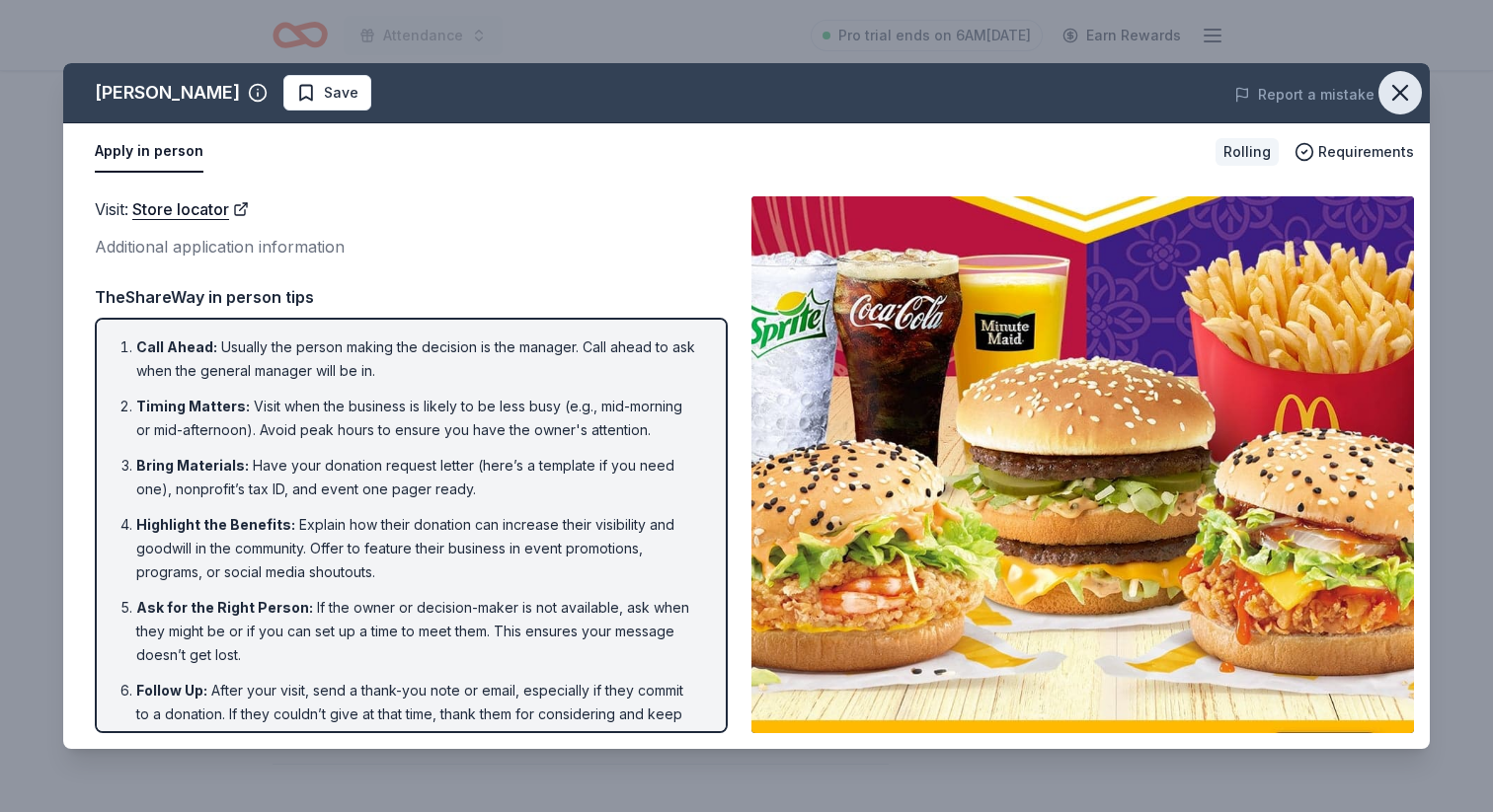
click at [1398, 95] on icon "button" at bounding box center [1400, 93] width 14 height 14
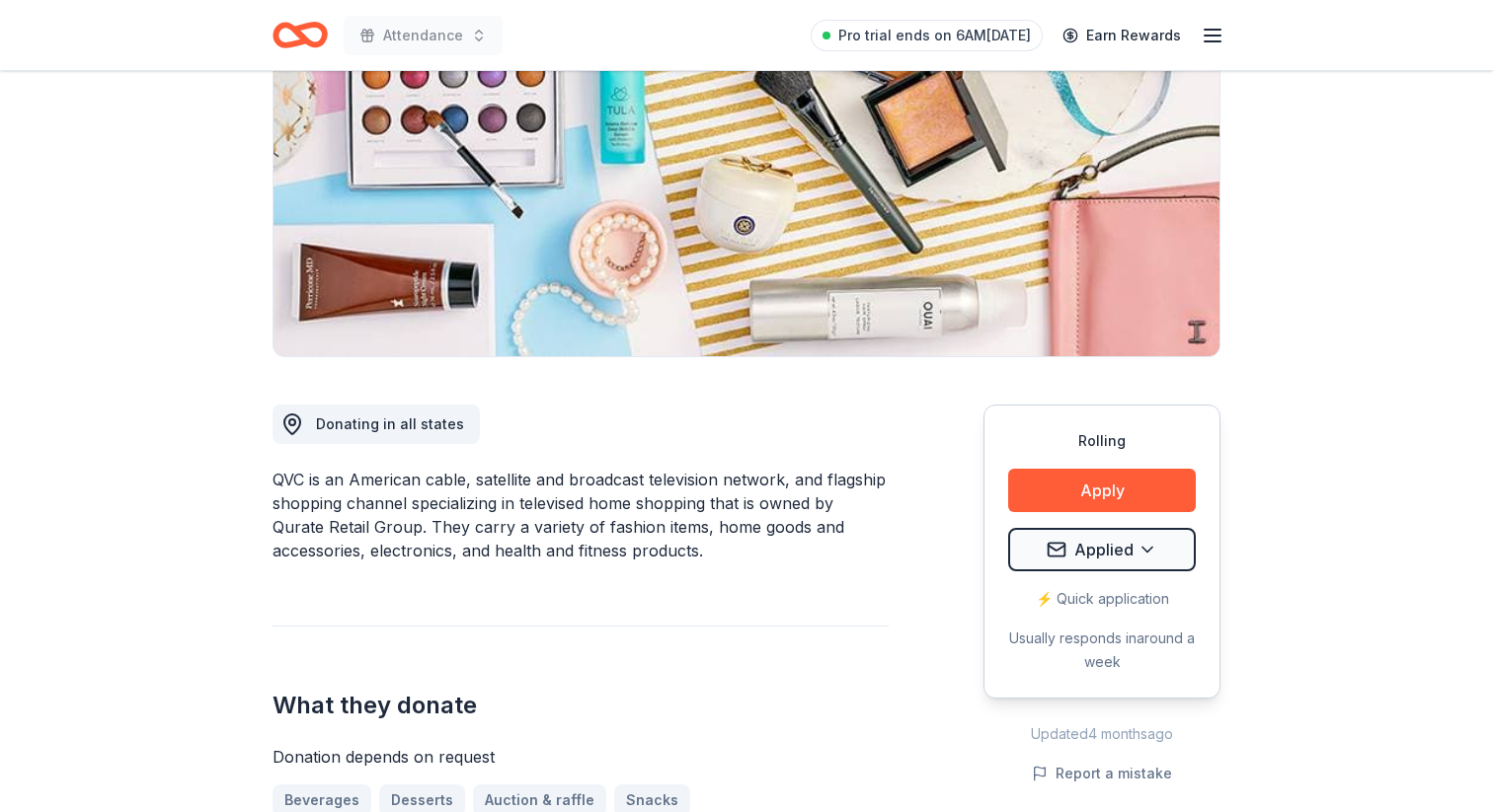
scroll to position [387, 0]
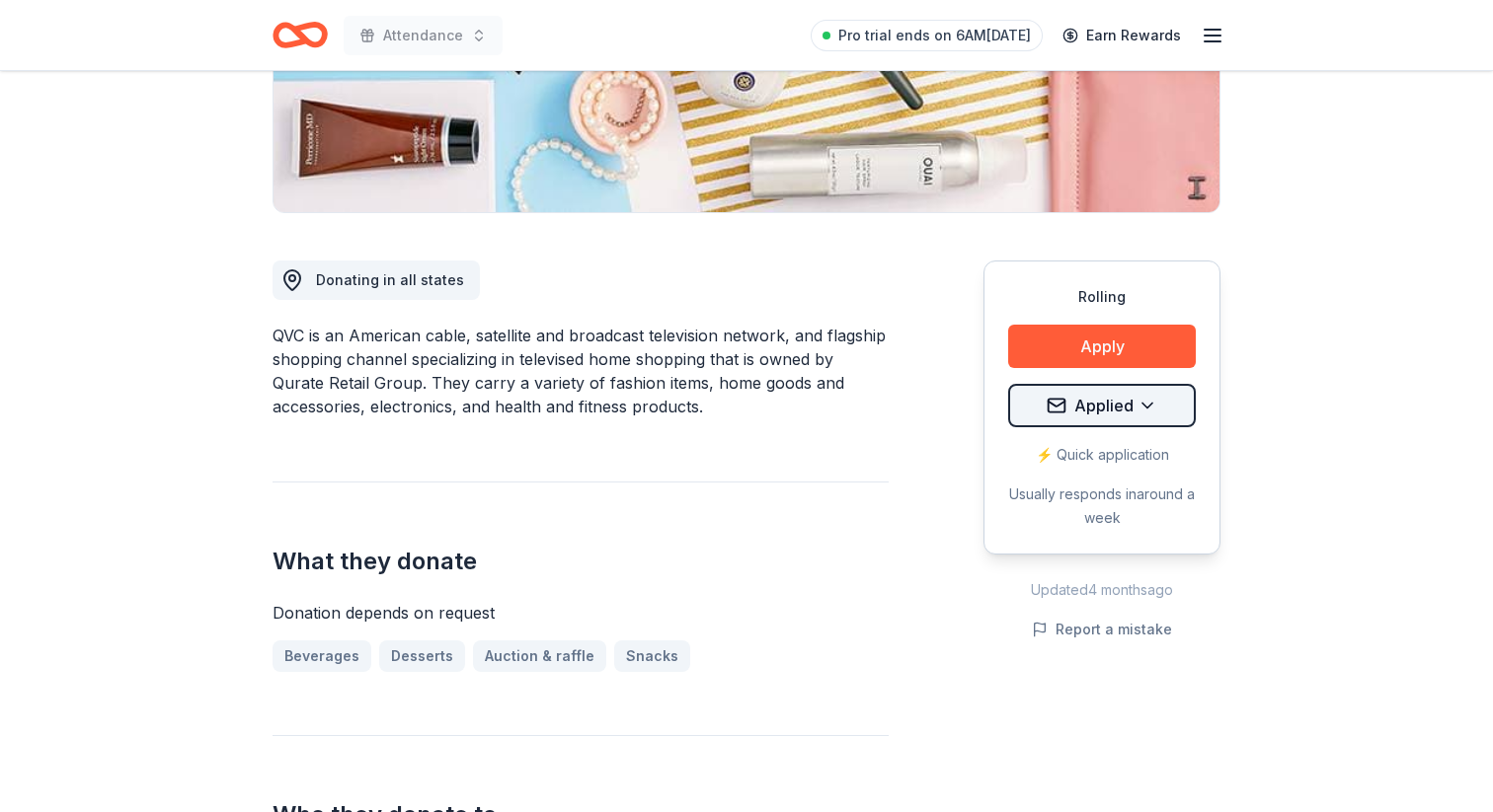
click at [1172, 412] on html "Attendance Pro trial ends on 6AM, 10/13 Earn Rewards Rolling Share QVC New • 1 …" at bounding box center [746, 19] width 1493 height 812
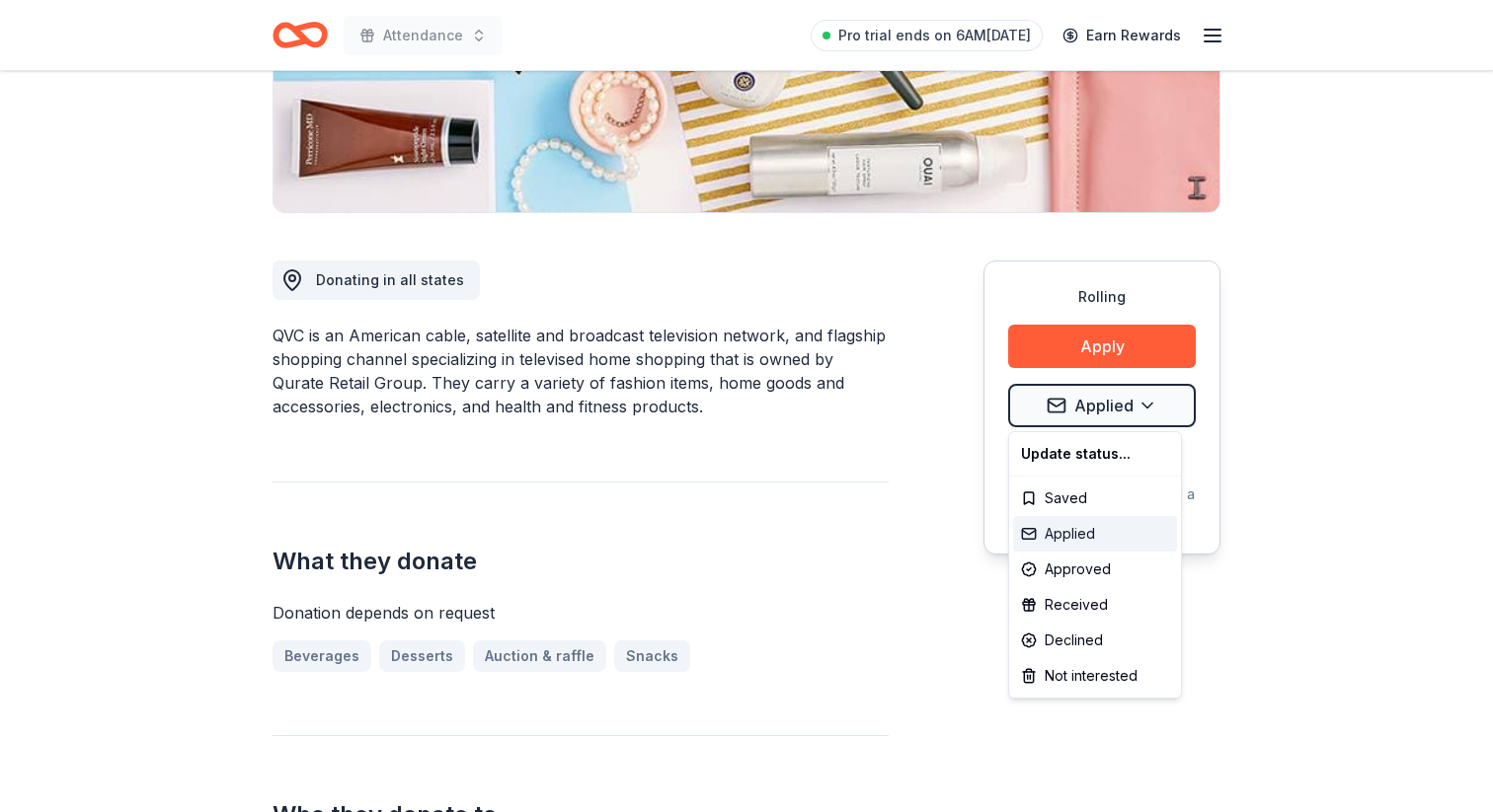
click at [1070, 534] on div "Applied" at bounding box center [1095, 534] width 163 height 36
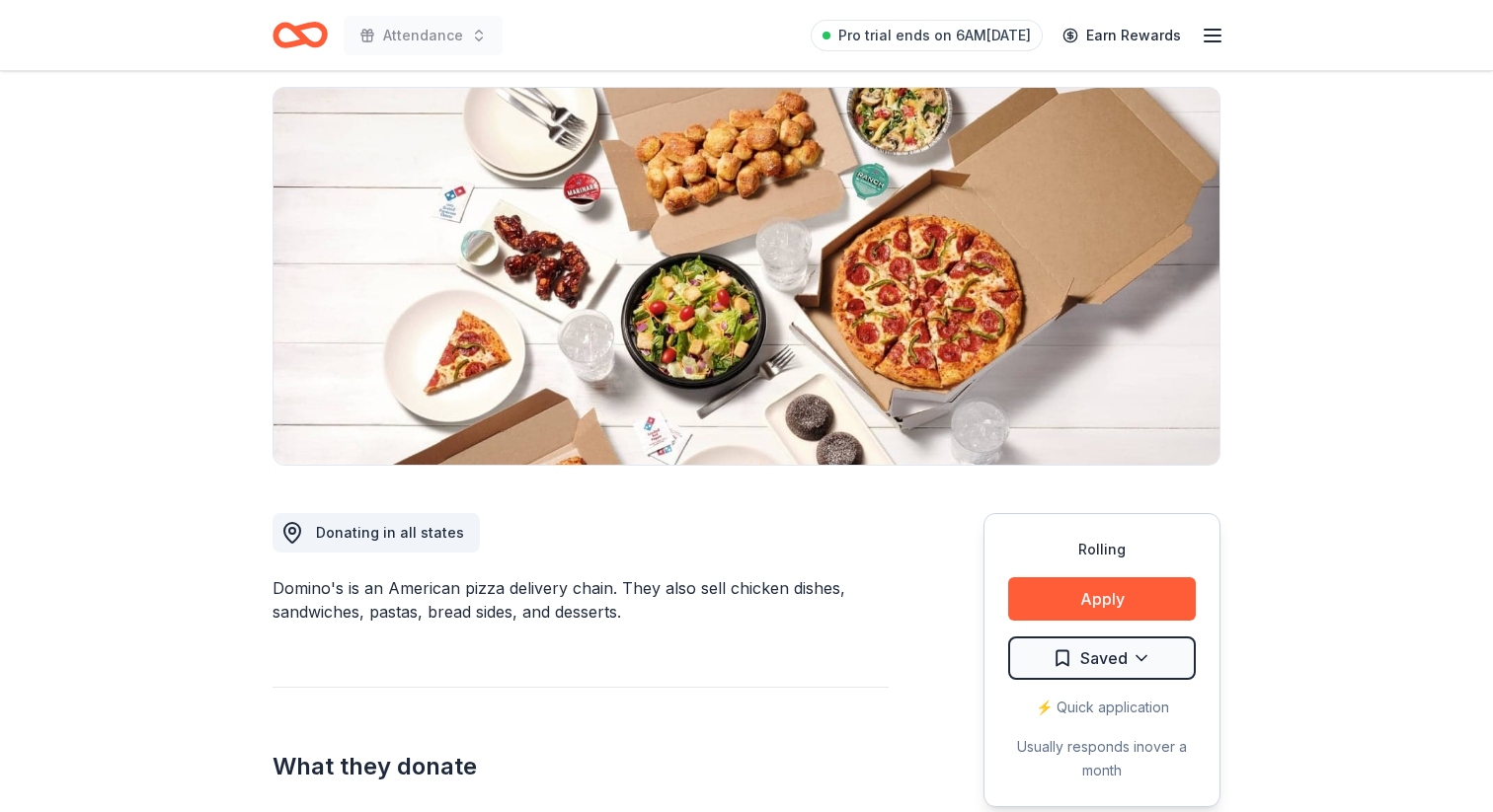
scroll to position [292, 0]
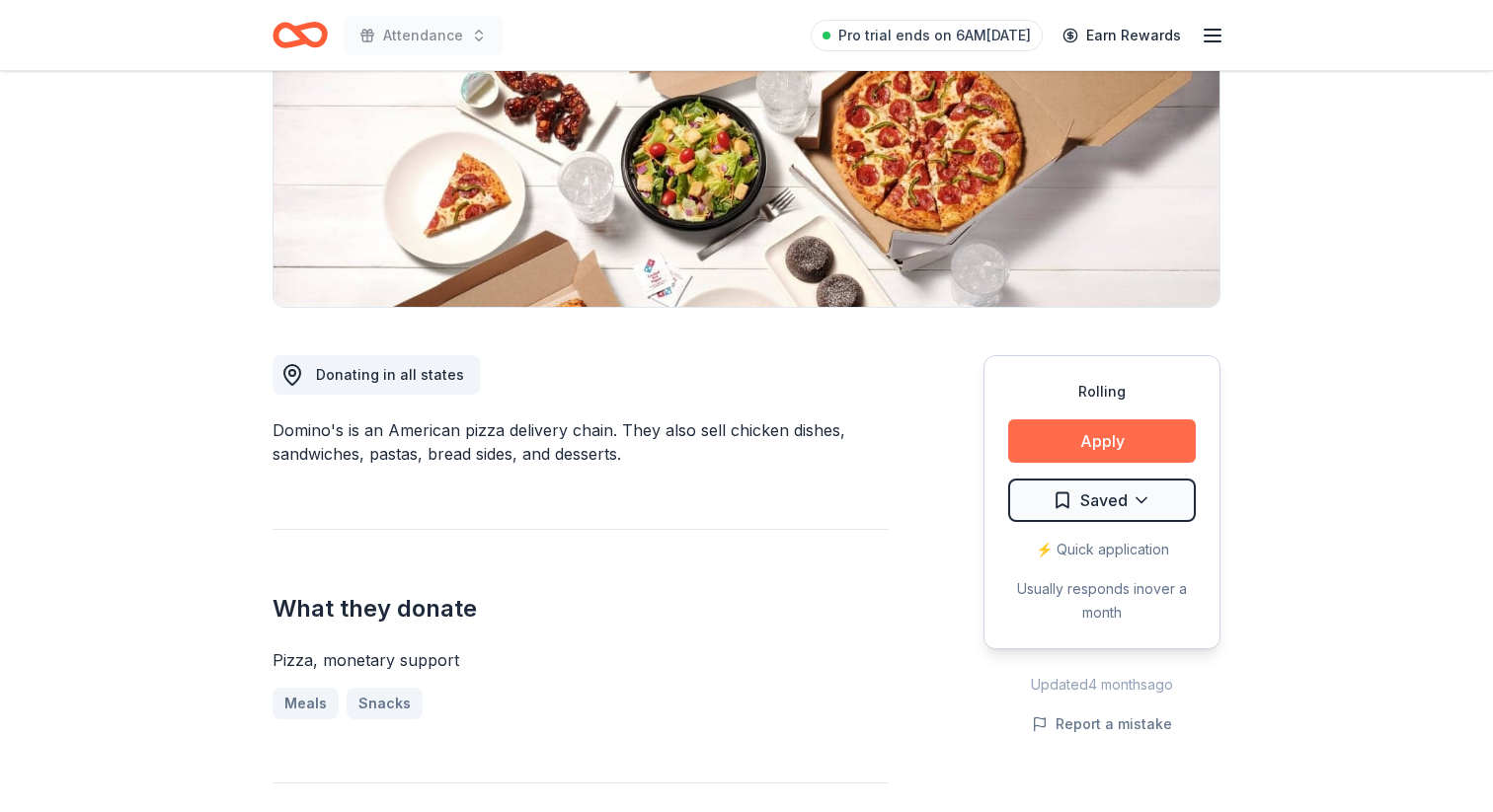
click at [1140, 446] on button "Apply" at bounding box center [1102, 441] width 187 height 44
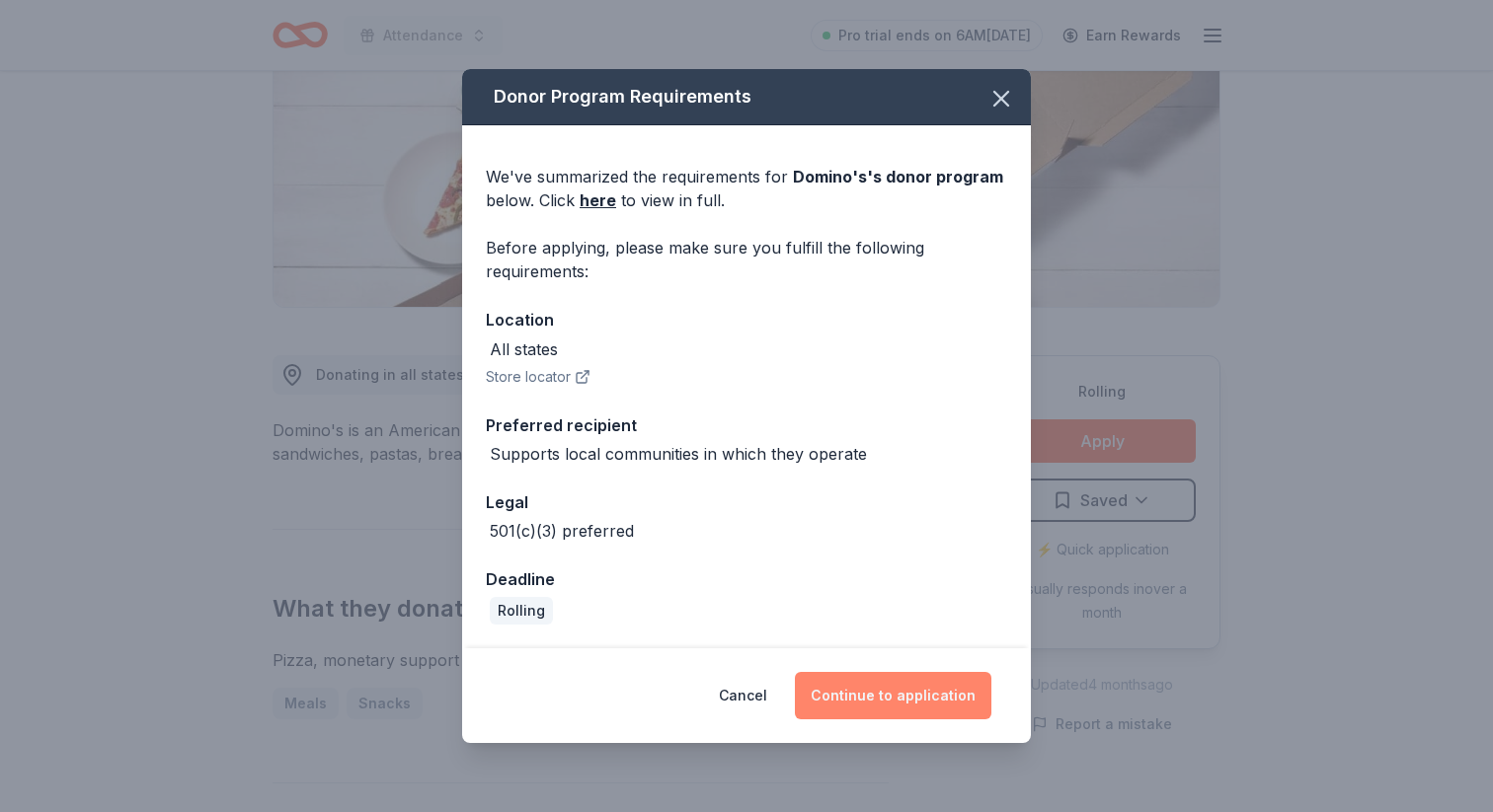
click at [871, 691] on button "Continue to application" at bounding box center [893, 696] width 196 height 48
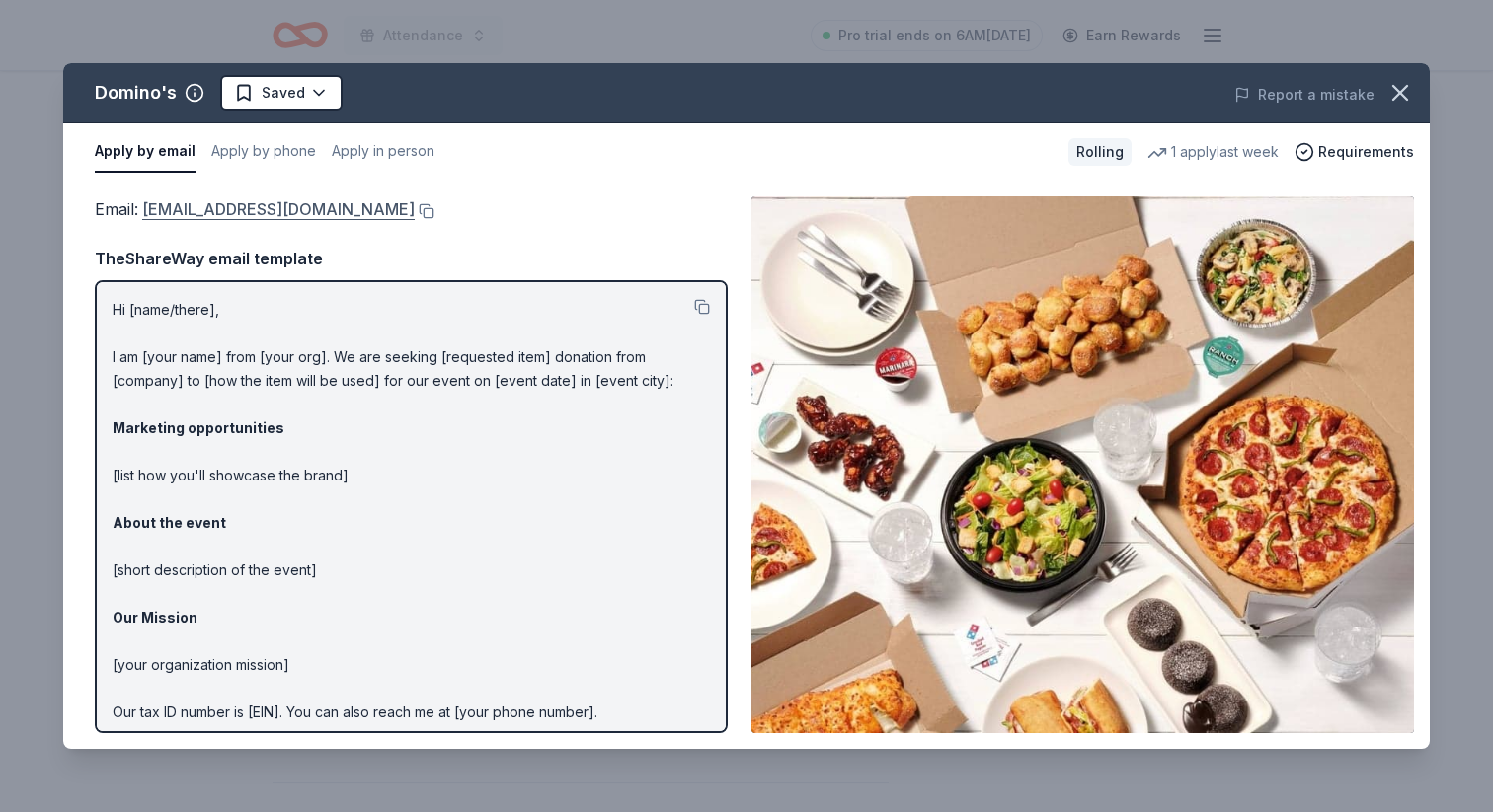
click at [300, 205] on link "[EMAIL_ADDRESS][DOMAIN_NAME]" at bounding box center [278, 209] width 272 height 26
